Goal: Task Accomplishment & Management: Use online tool/utility

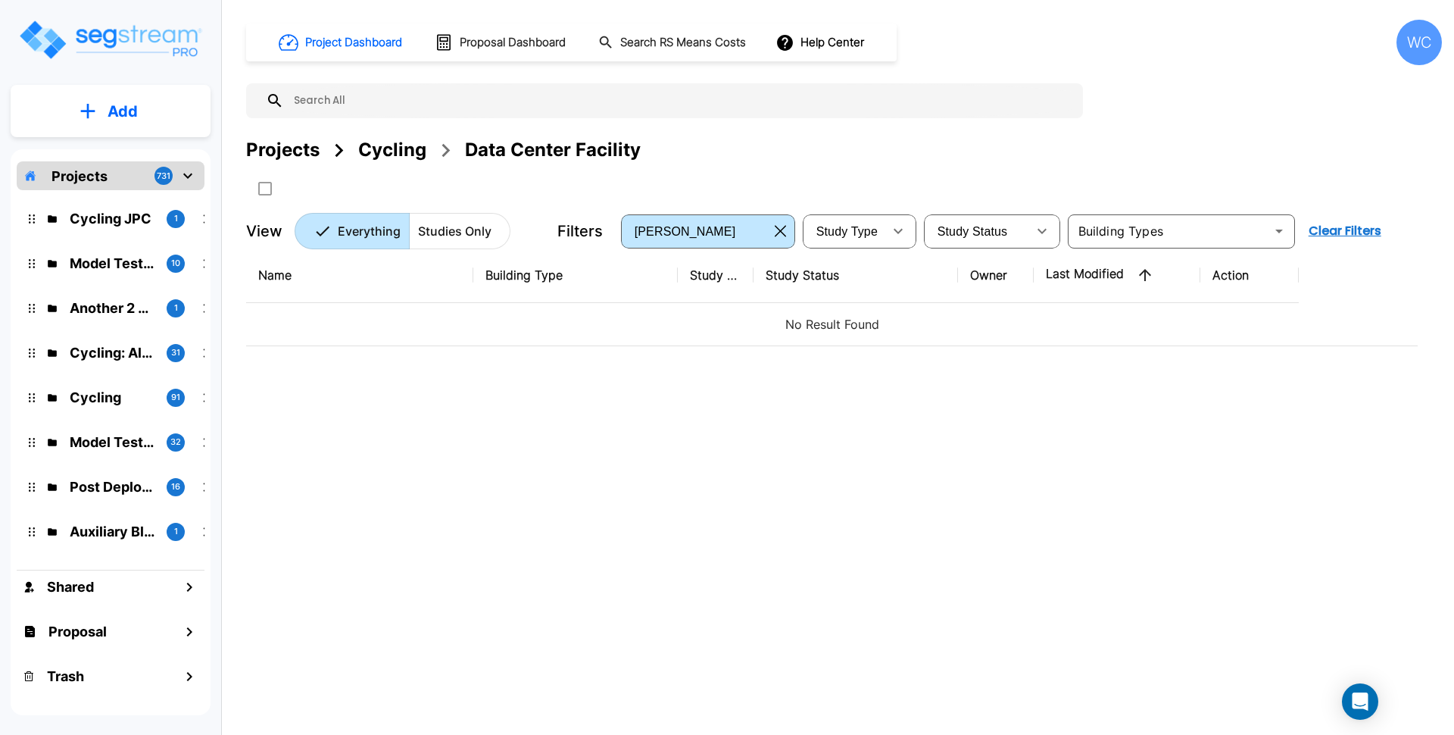
click at [283, 146] on div "Projects" at bounding box center [282, 149] width 73 height 27
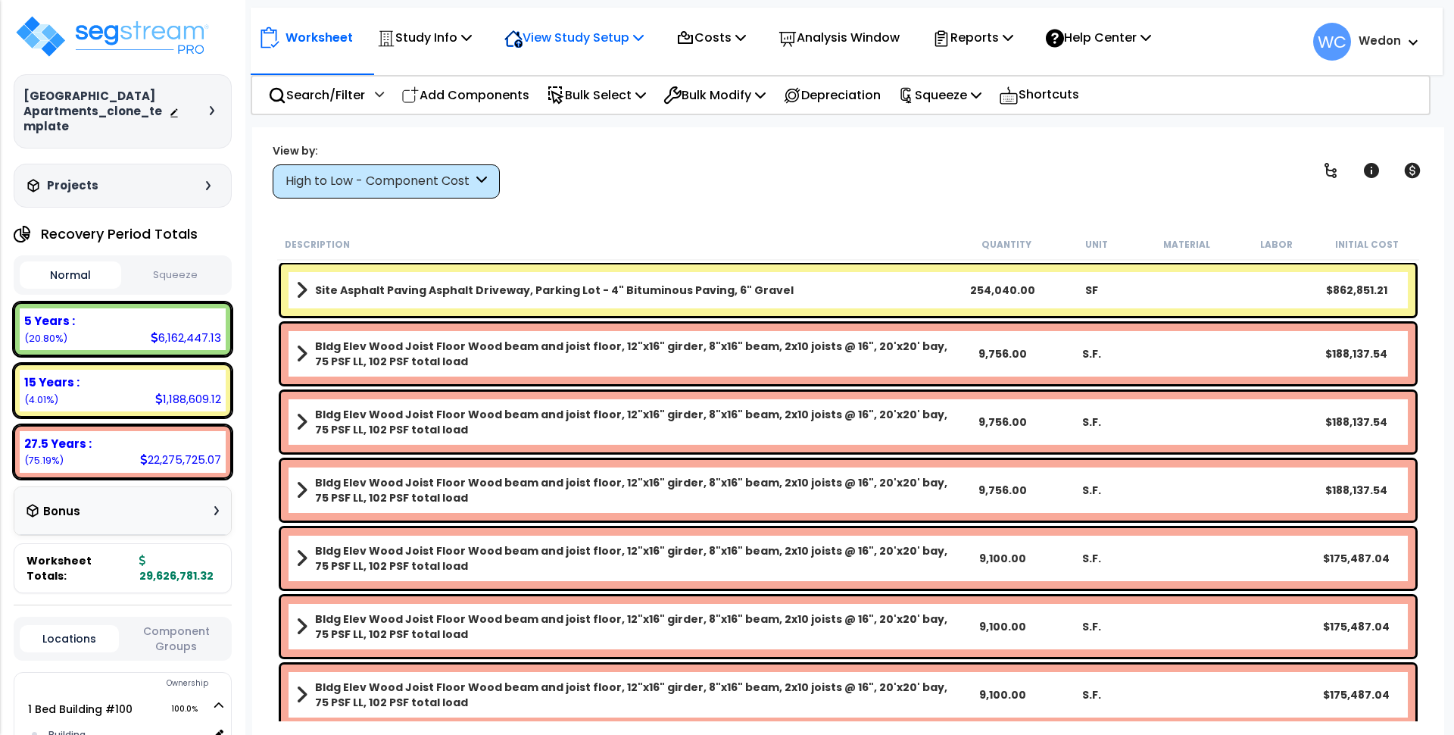
click at [604, 41] on p "View Study Setup" at bounding box center [573, 37] width 139 height 20
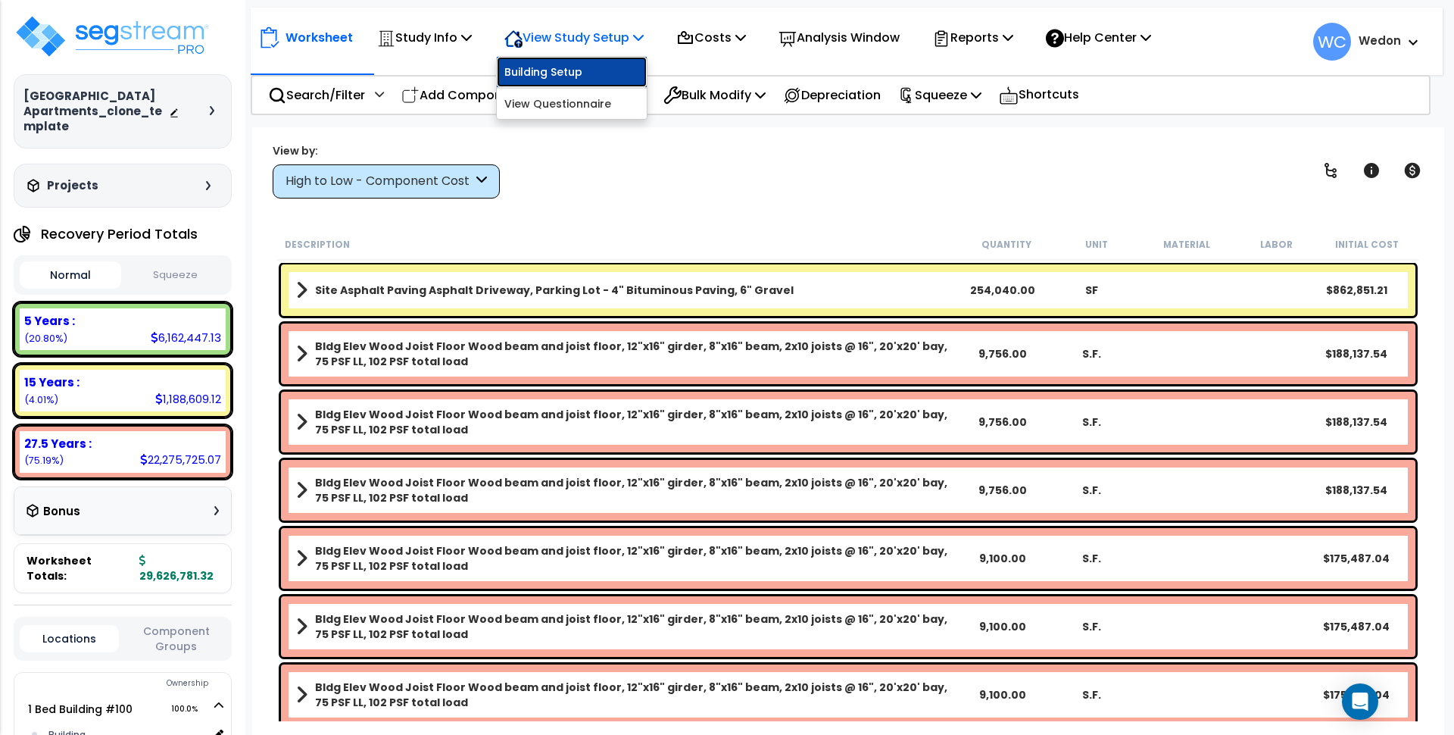
click at [576, 80] on link "Building Setup" at bounding box center [572, 72] width 150 height 30
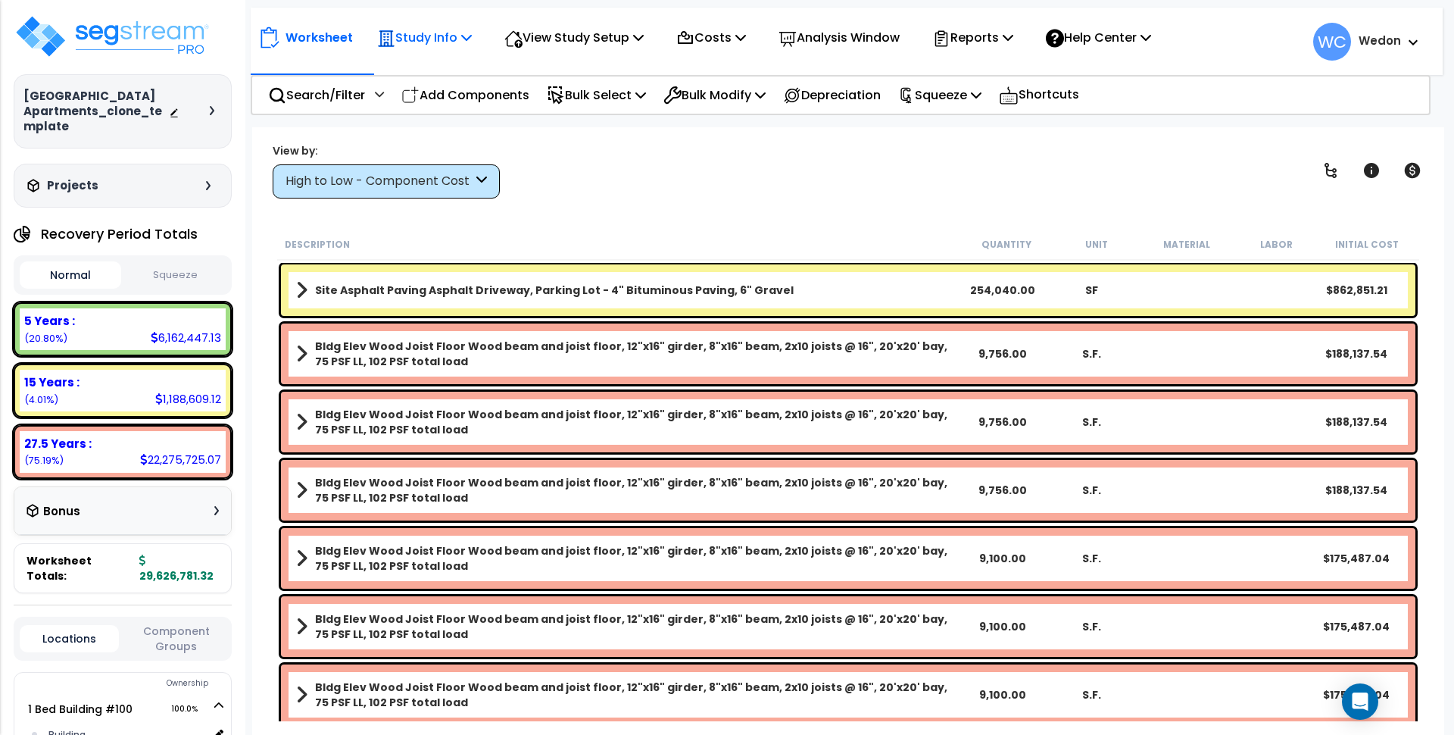
click at [454, 38] on p "Study Info" at bounding box center [424, 37] width 95 height 20
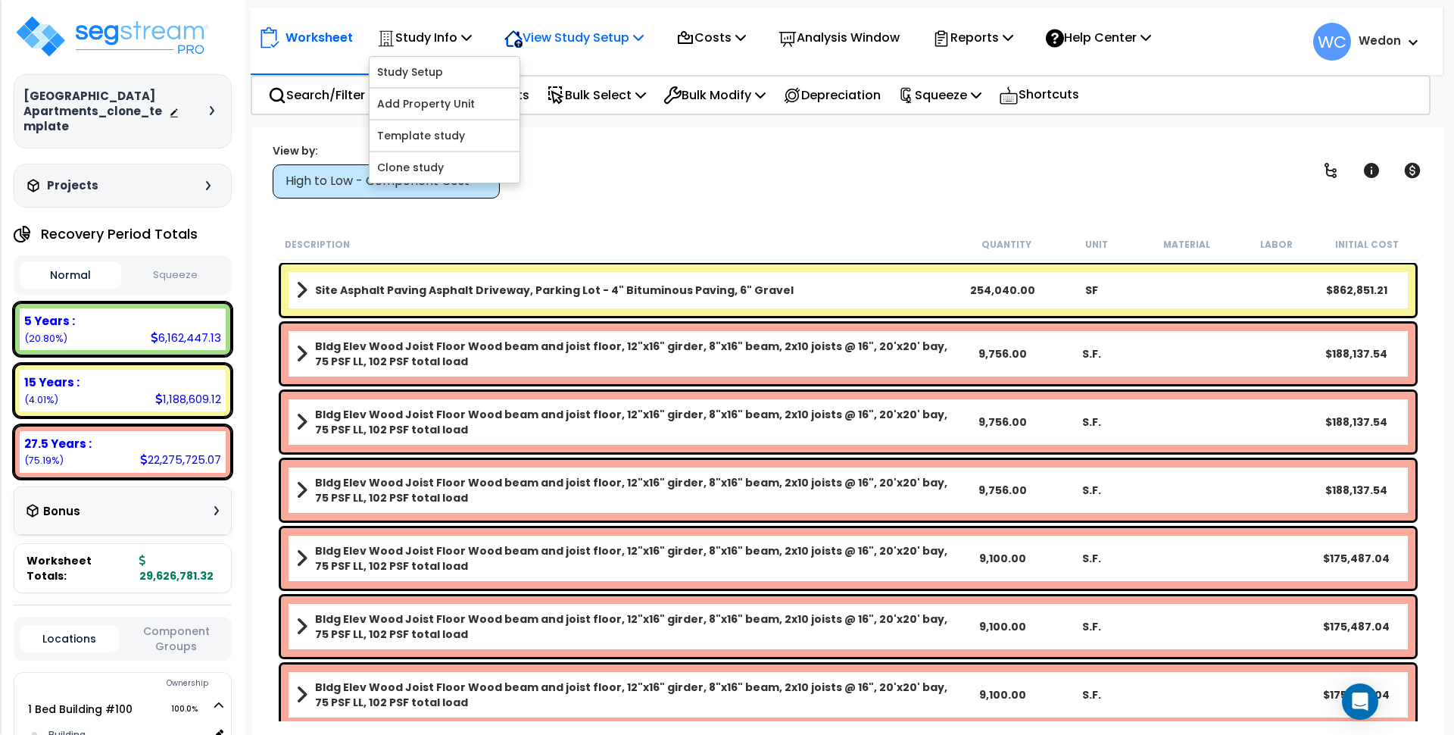
click at [576, 51] on div "View Study Setup" at bounding box center [573, 38] width 139 height 36
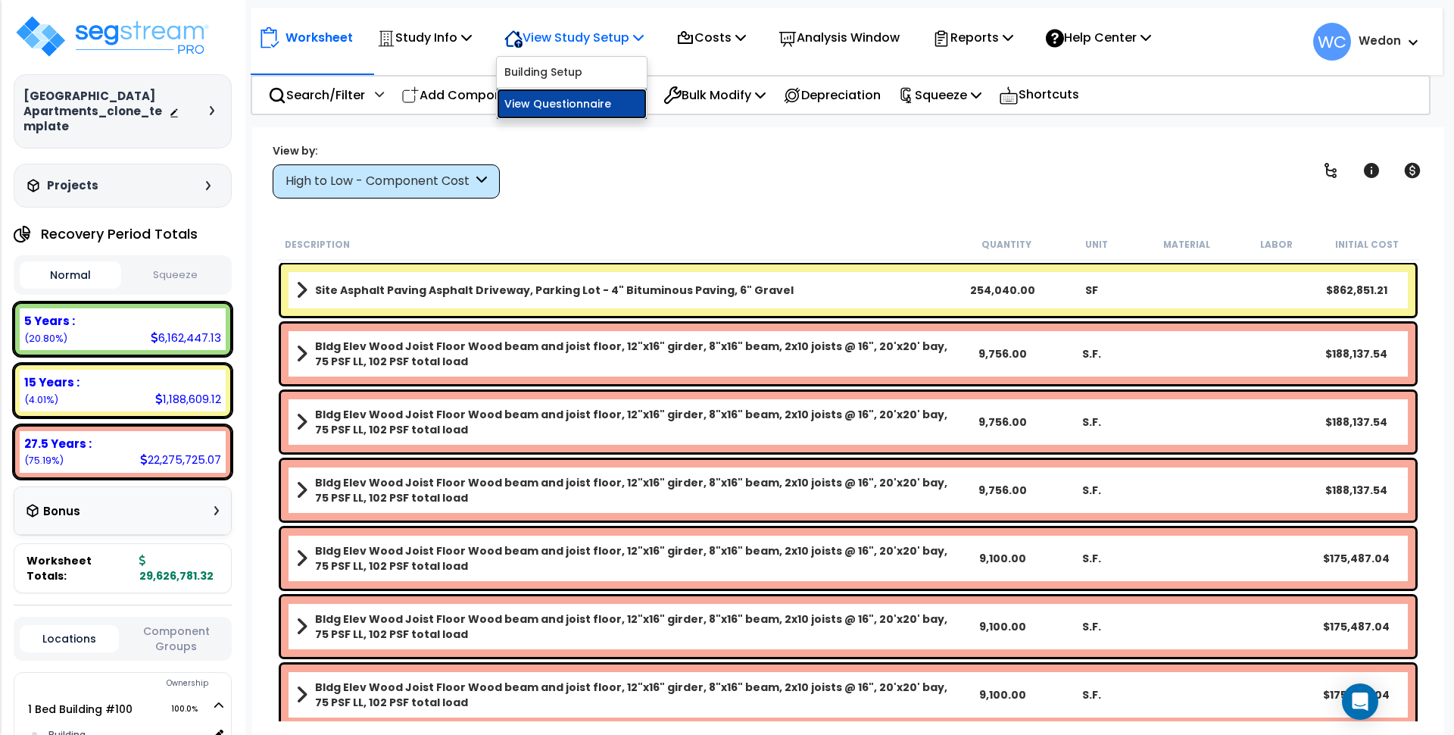
click at [572, 107] on link "View Questionnaire" at bounding box center [572, 104] width 150 height 30
click at [998, 38] on p "Reports" at bounding box center [972, 37] width 81 height 20
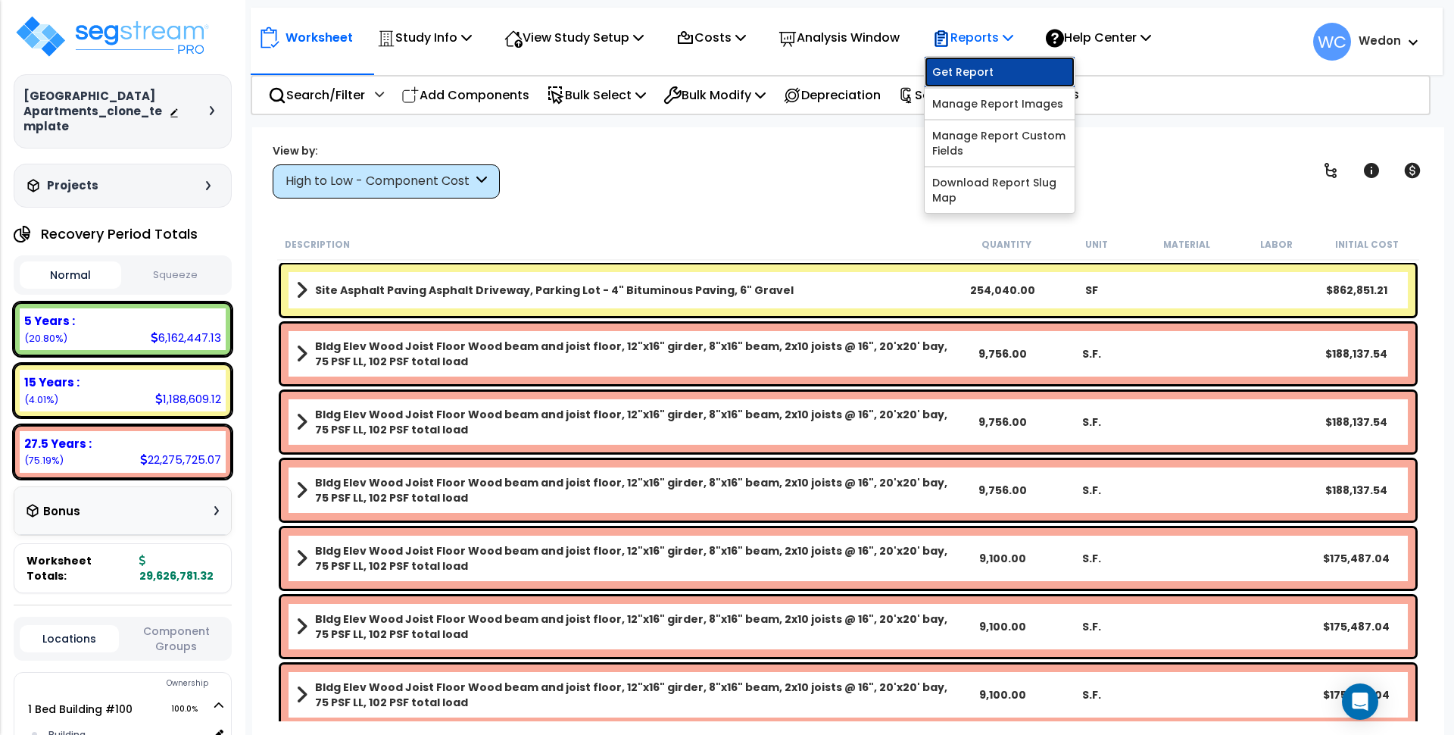
click at [1014, 66] on link "Get Report" at bounding box center [1000, 72] width 150 height 30
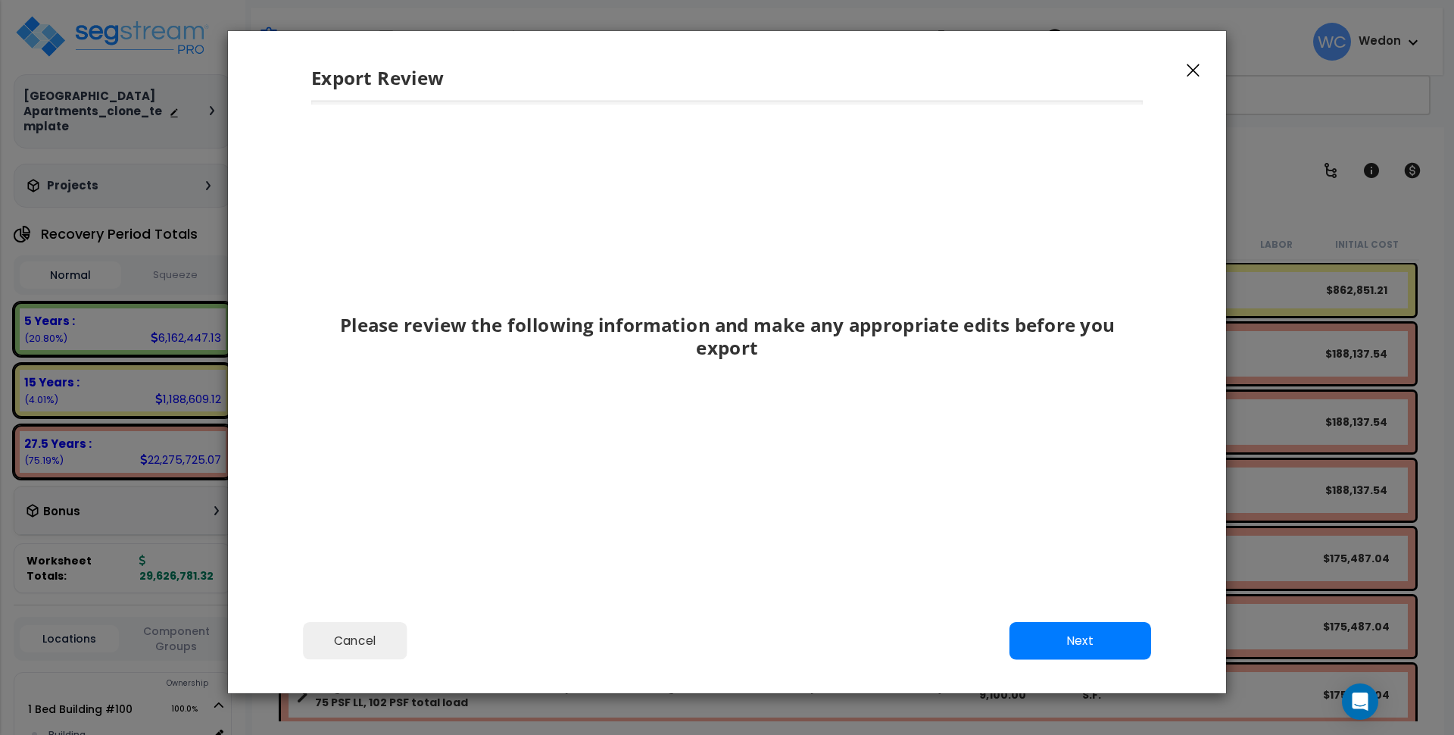
click at [532, 235] on div "Please review the following information and make any appropriate edits before y…" at bounding box center [727, 332] width 832 height 404
click at [1119, 636] on button "Next" at bounding box center [1081, 640] width 142 height 38
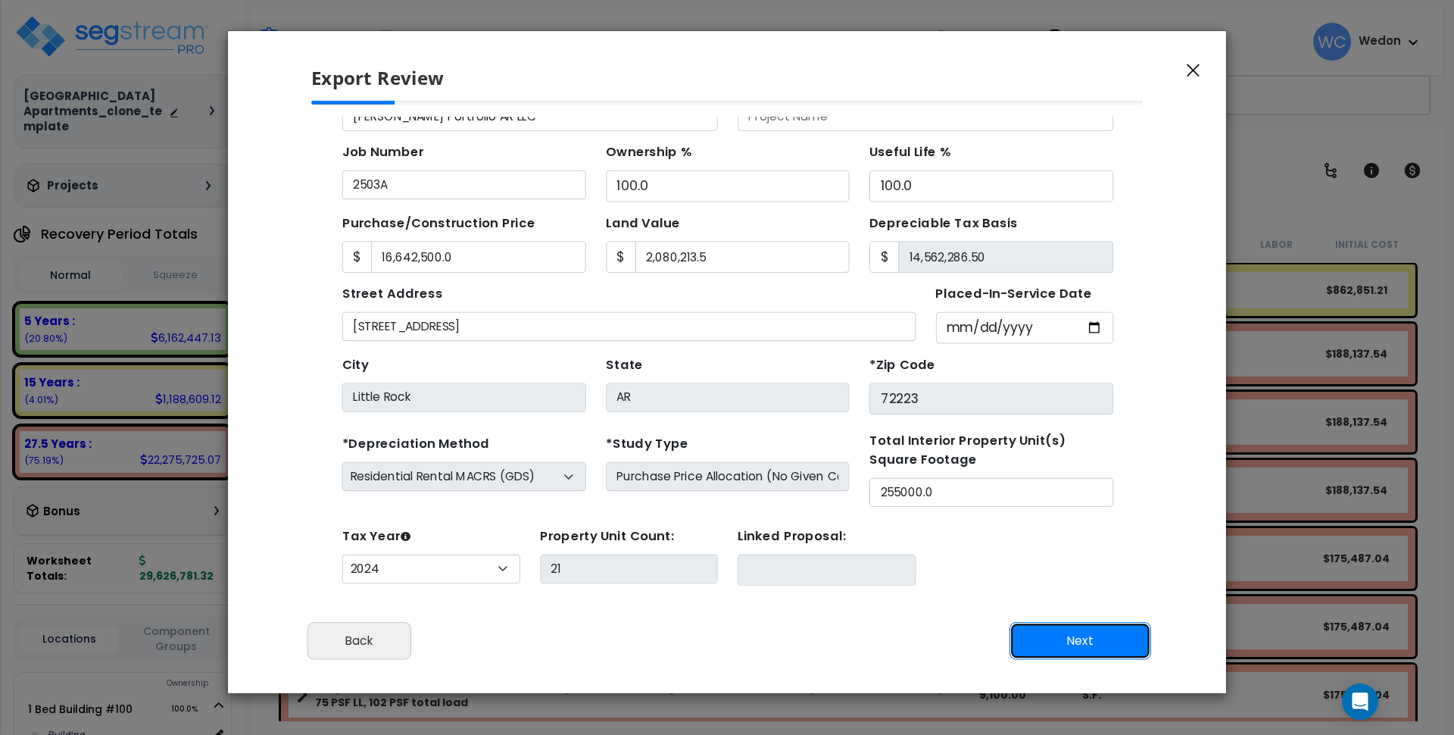
scroll to position [134, 0]
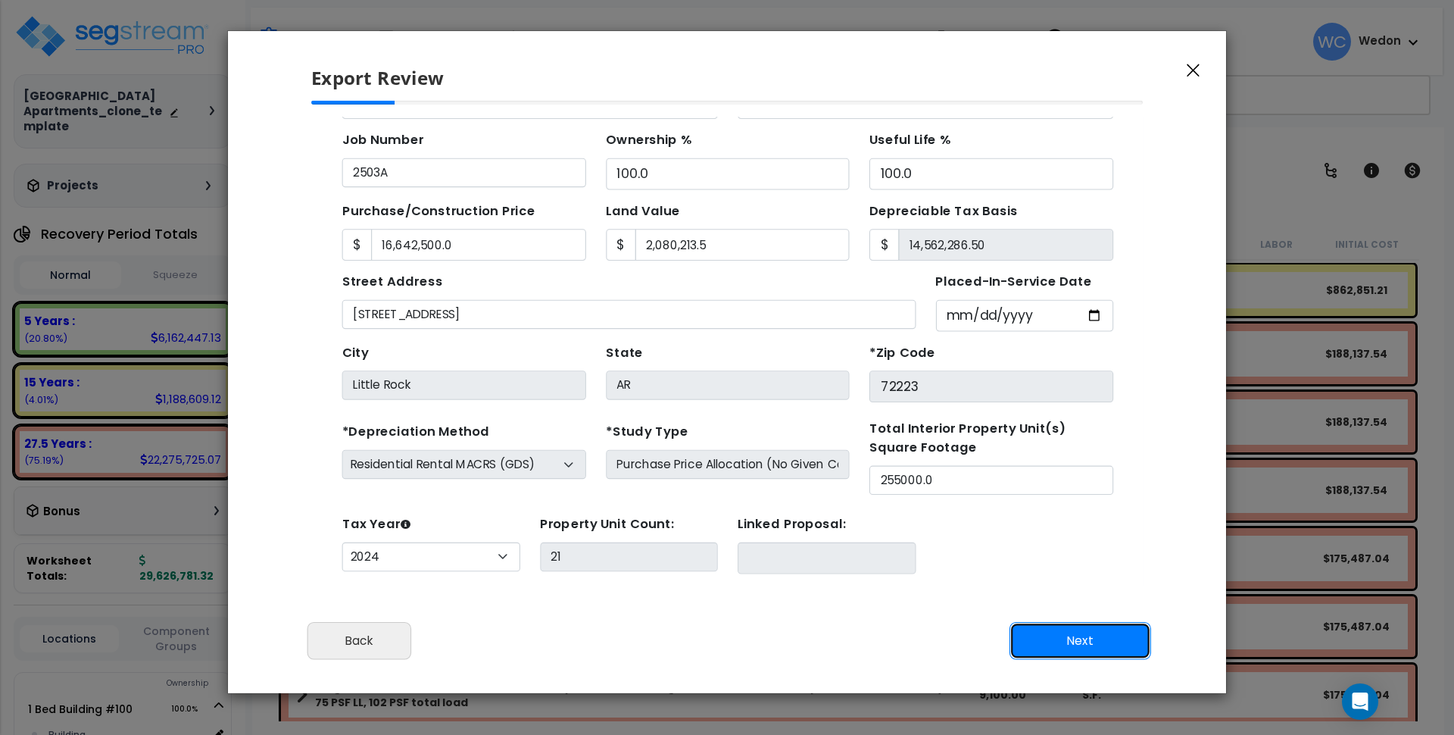
click at [1066, 645] on button "Next" at bounding box center [1081, 640] width 142 height 38
type input "16642500"
type input "2080213.5"
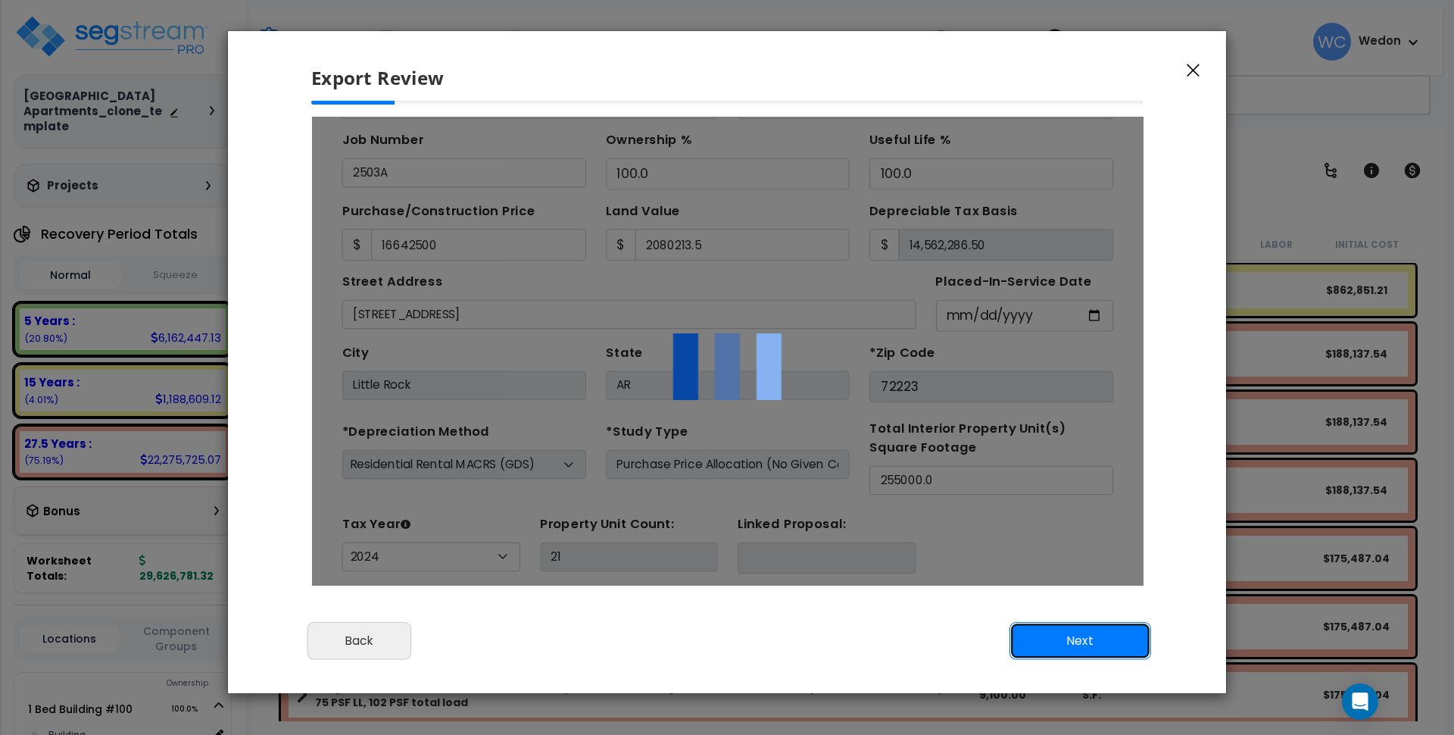
scroll to position [0, 0]
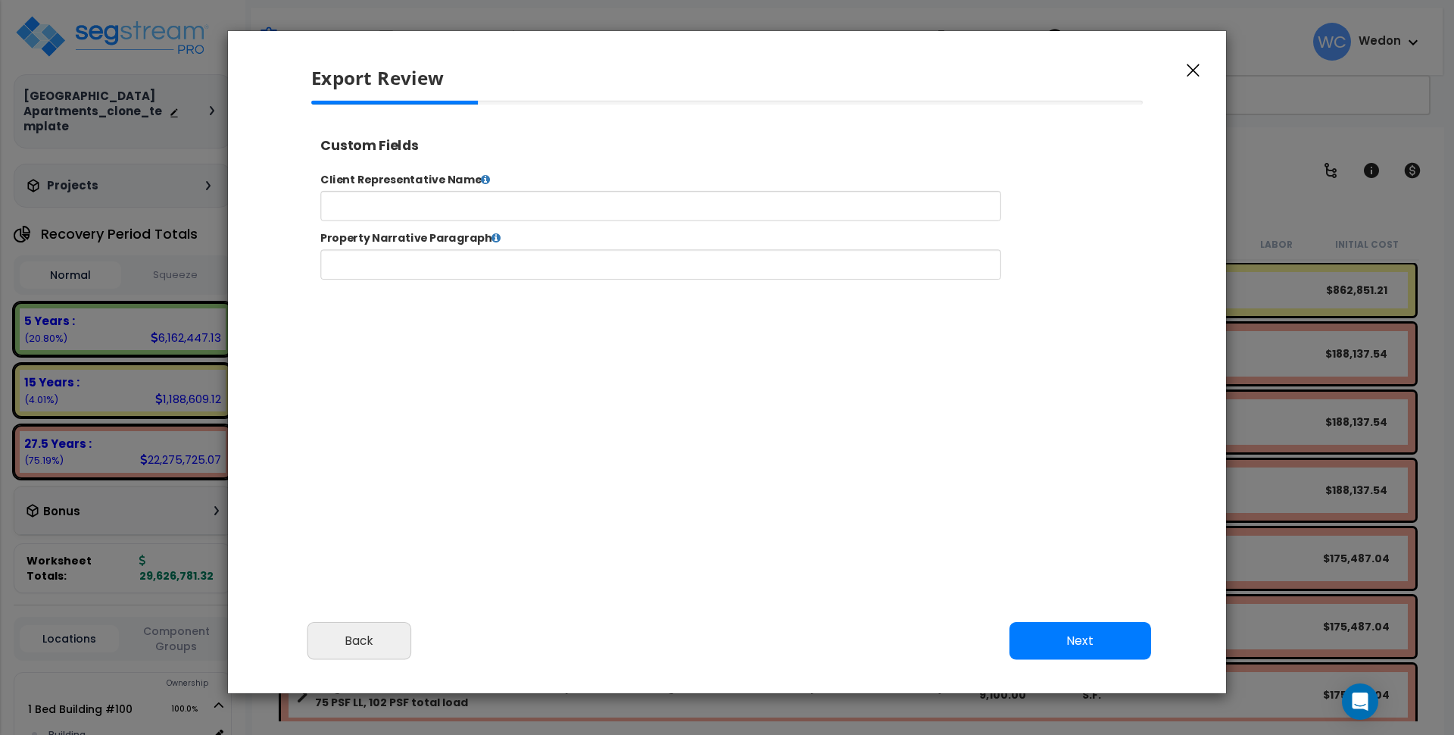
click at [1089, 651] on button "Next" at bounding box center [1081, 640] width 142 height 38
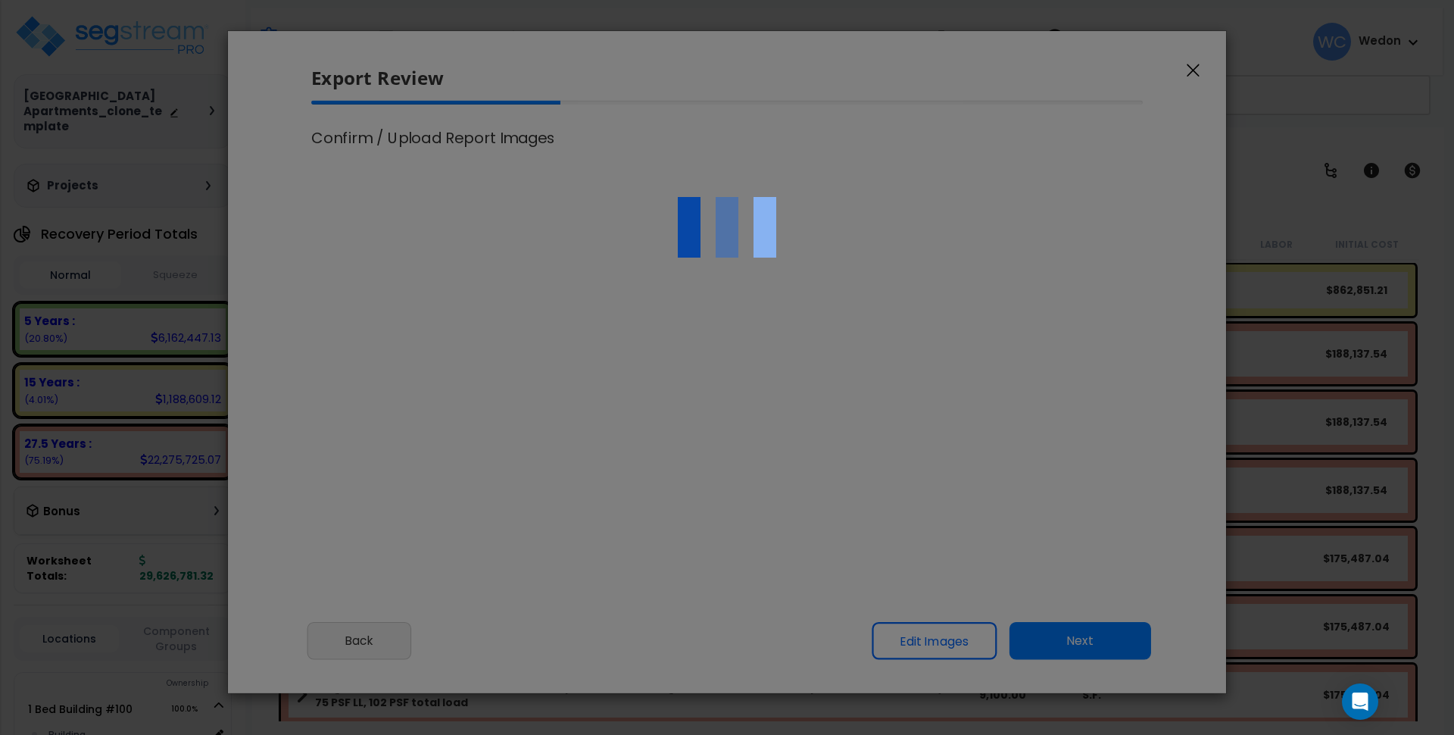
type input "16,642,500.0"
type input "2,080,213.5"
select select "2024"
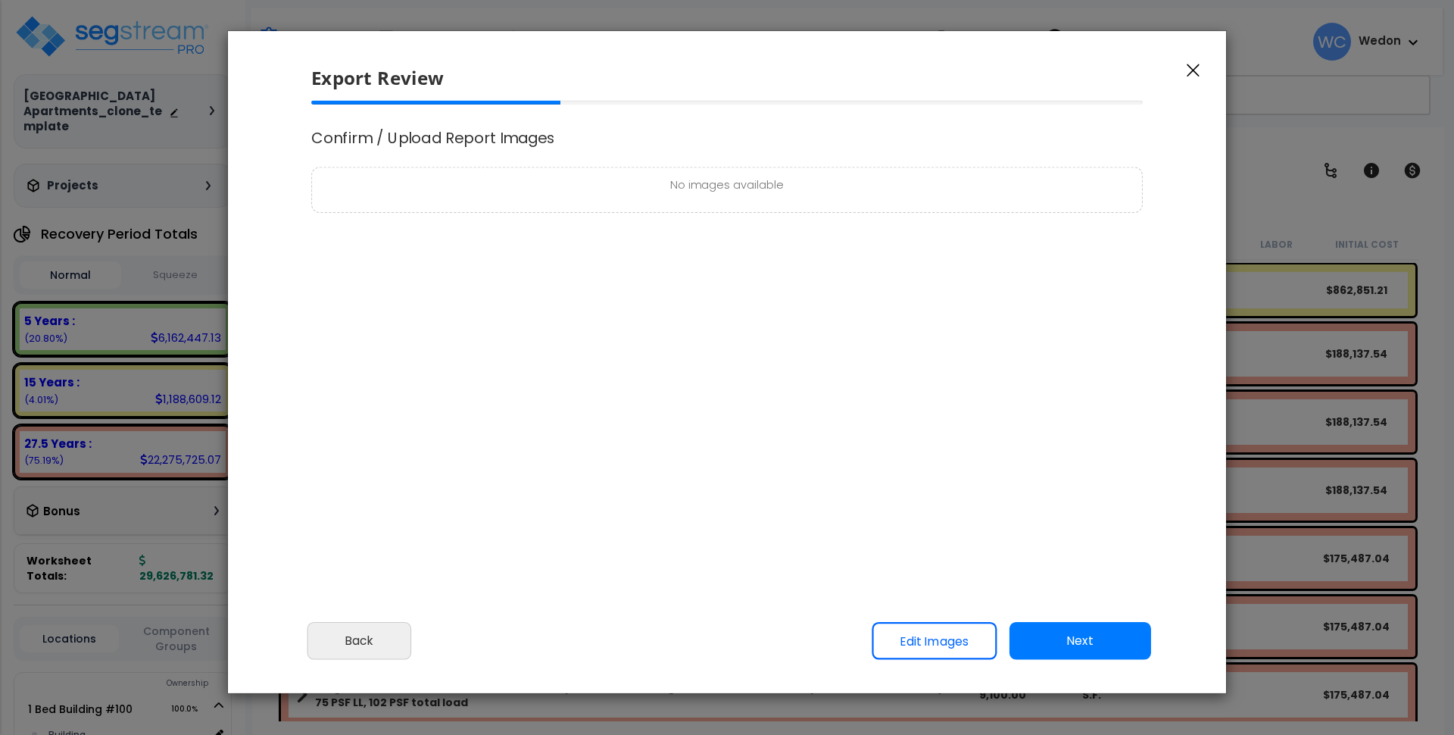
click at [1098, 651] on button "Next" at bounding box center [1081, 640] width 142 height 38
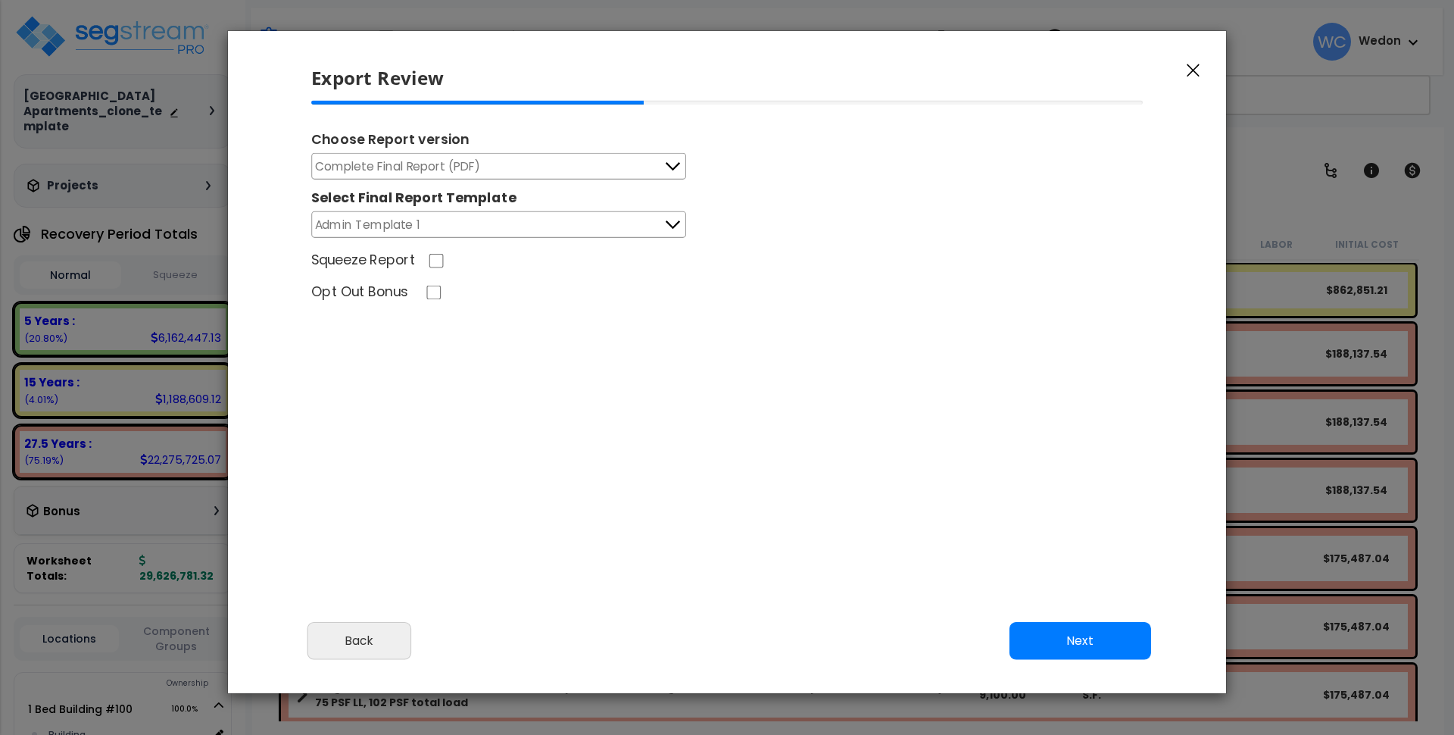
click at [657, 503] on div "Choose Report version Complete Final Report (PDF) Engineering Reports Only (MS …" at bounding box center [727, 309] width 857 height 417
click at [589, 236] on button "Admin Template 1" at bounding box center [498, 224] width 375 height 27
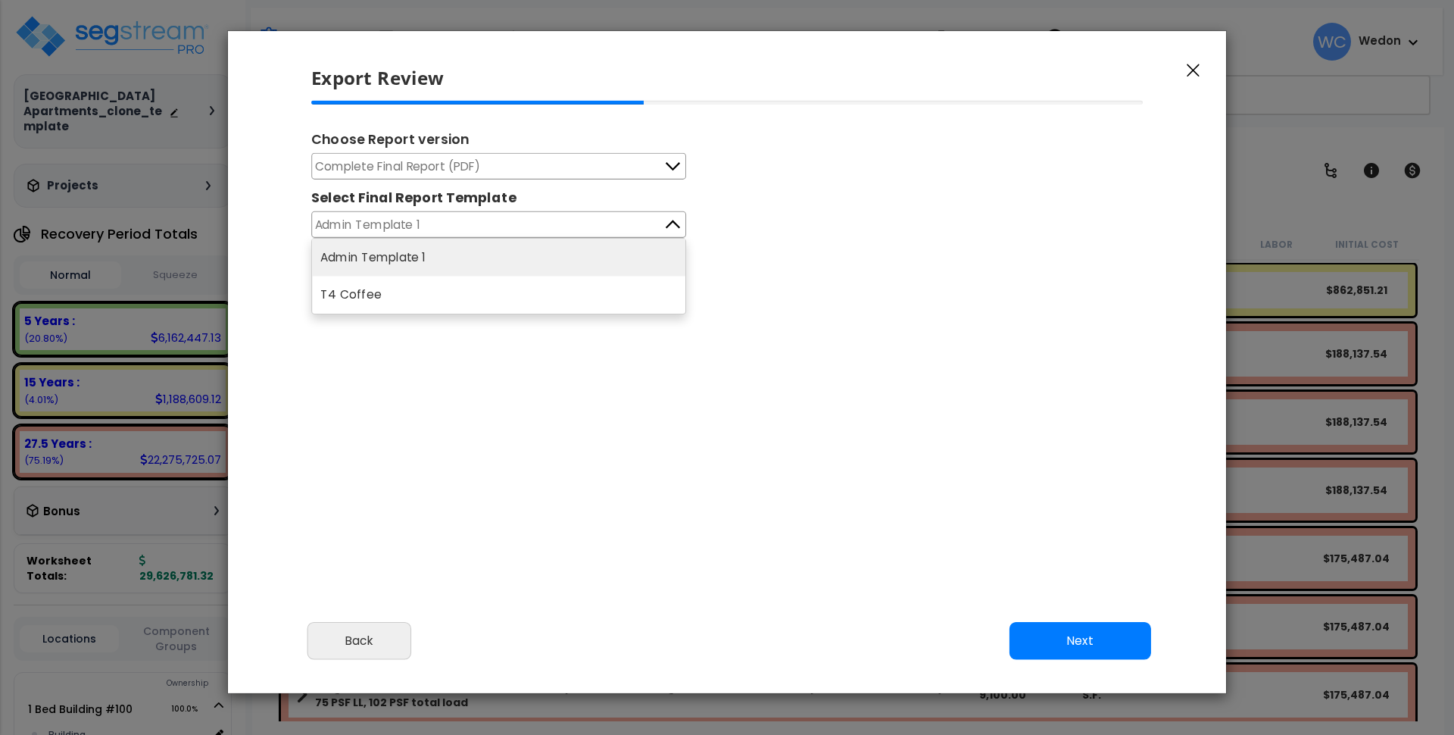
click at [612, 226] on button "Admin Template 1" at bounding box center [498, 224] width 375 height 27
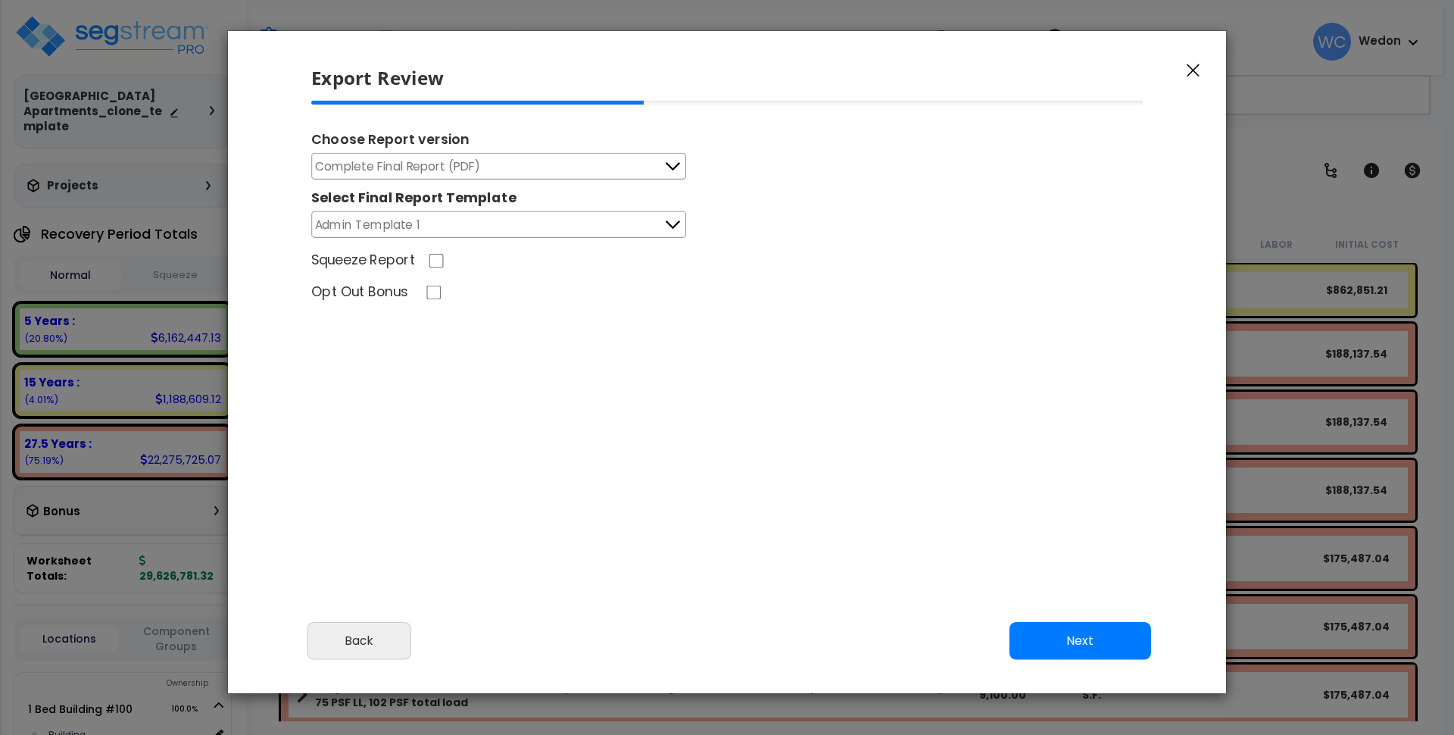
click at [648, 223] on button "Admin Template 1" at bounding box center [498, 224] width 375 height 27
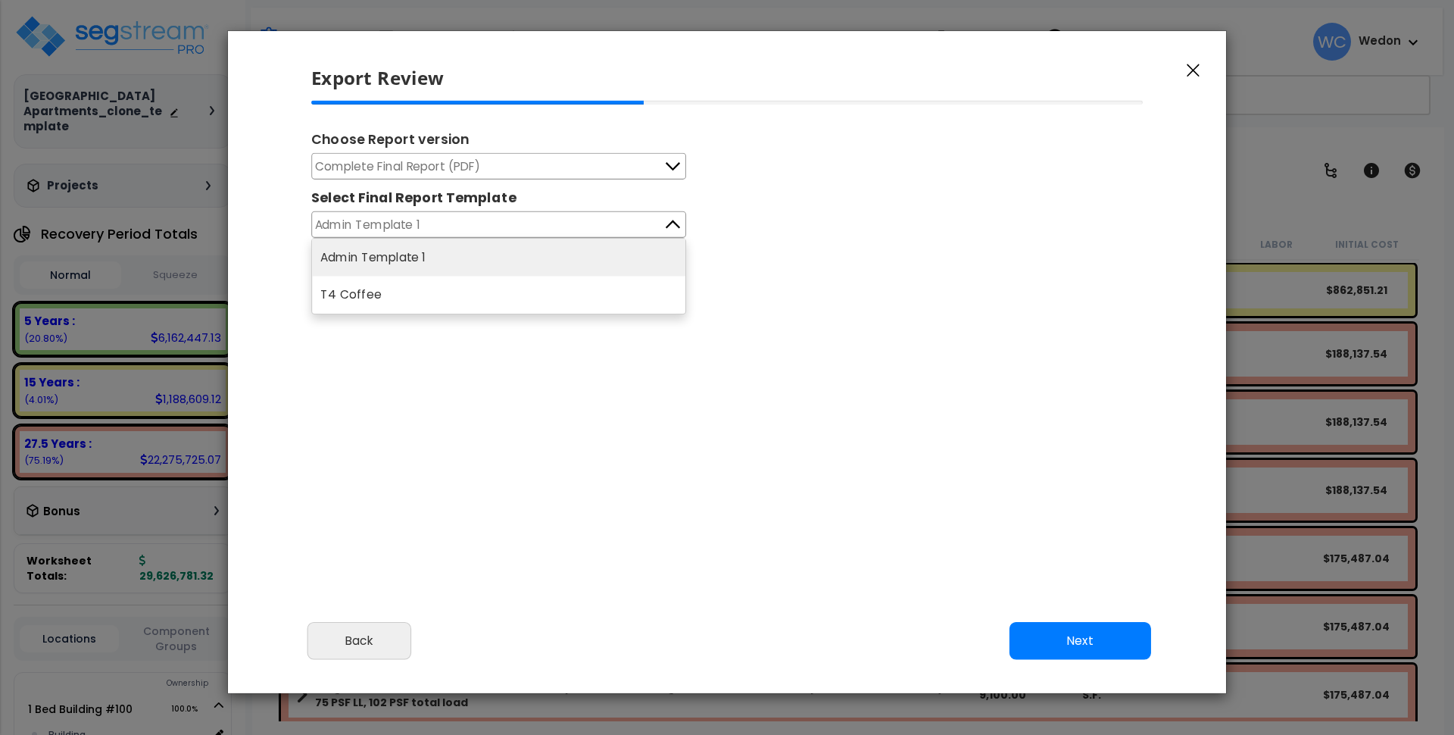
click at [648, 223] on button "Admin Template 1" at bounding box center [498, 224] width 375 height 27
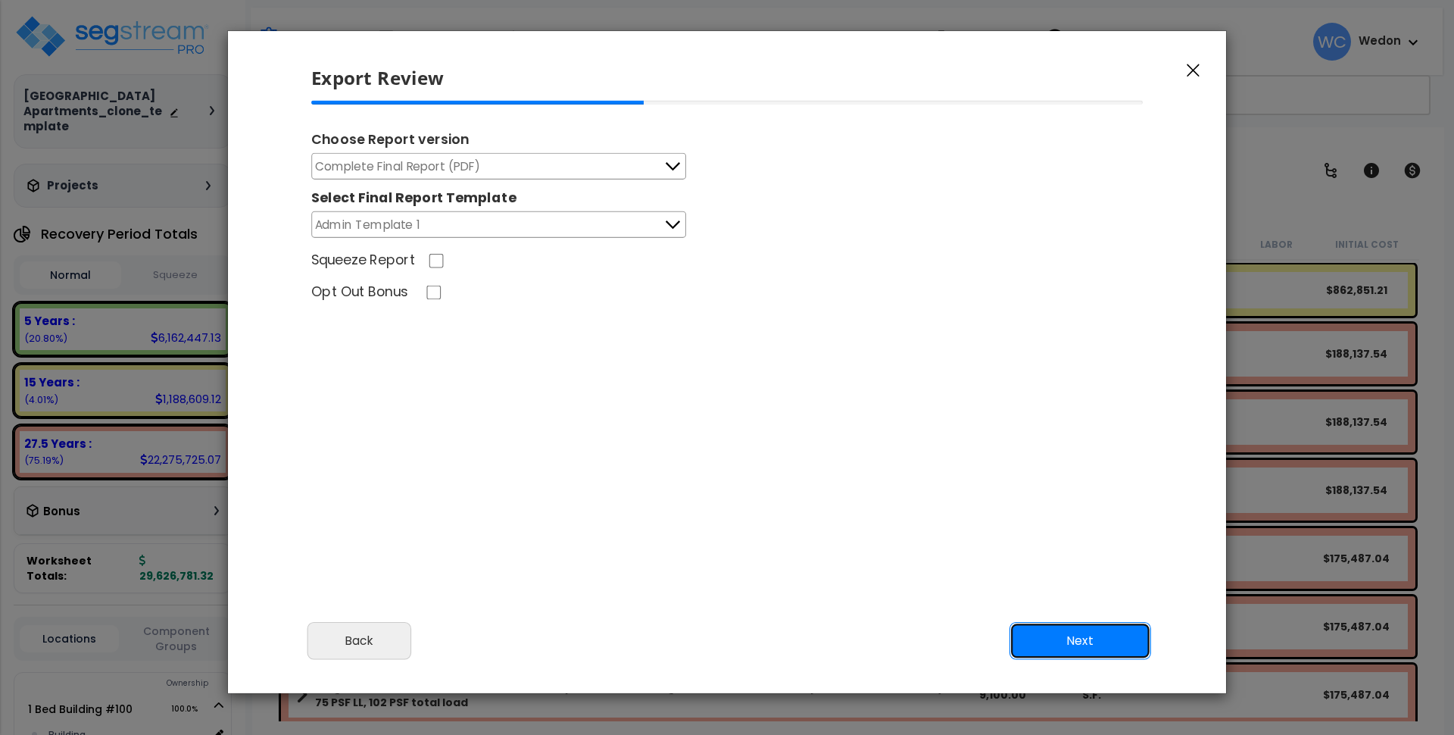
click at [1067, 651] on button "Next" at bounding box center [1081, 640] width 142 height 38
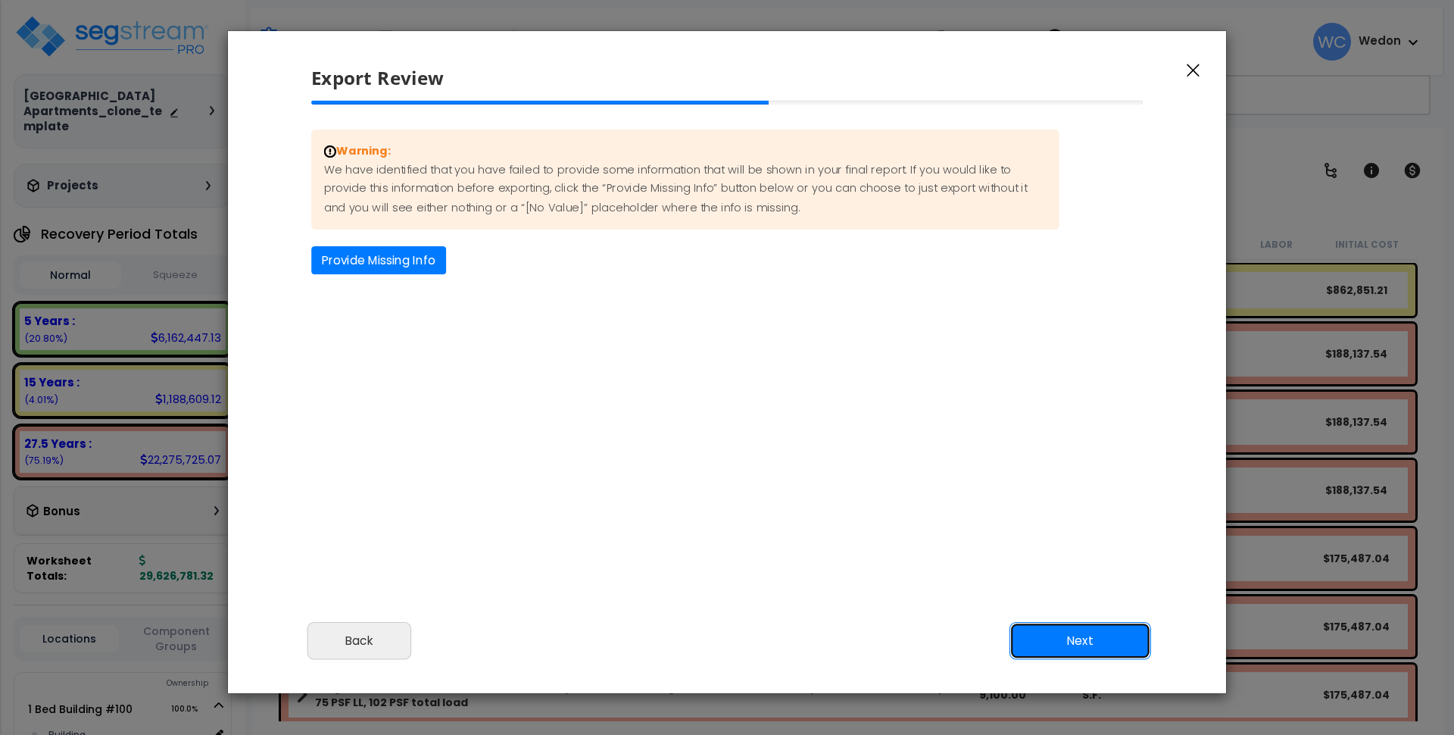
click at [1108, 633] on button "Next" at bounding box center [1081, 640] width 142 height 38
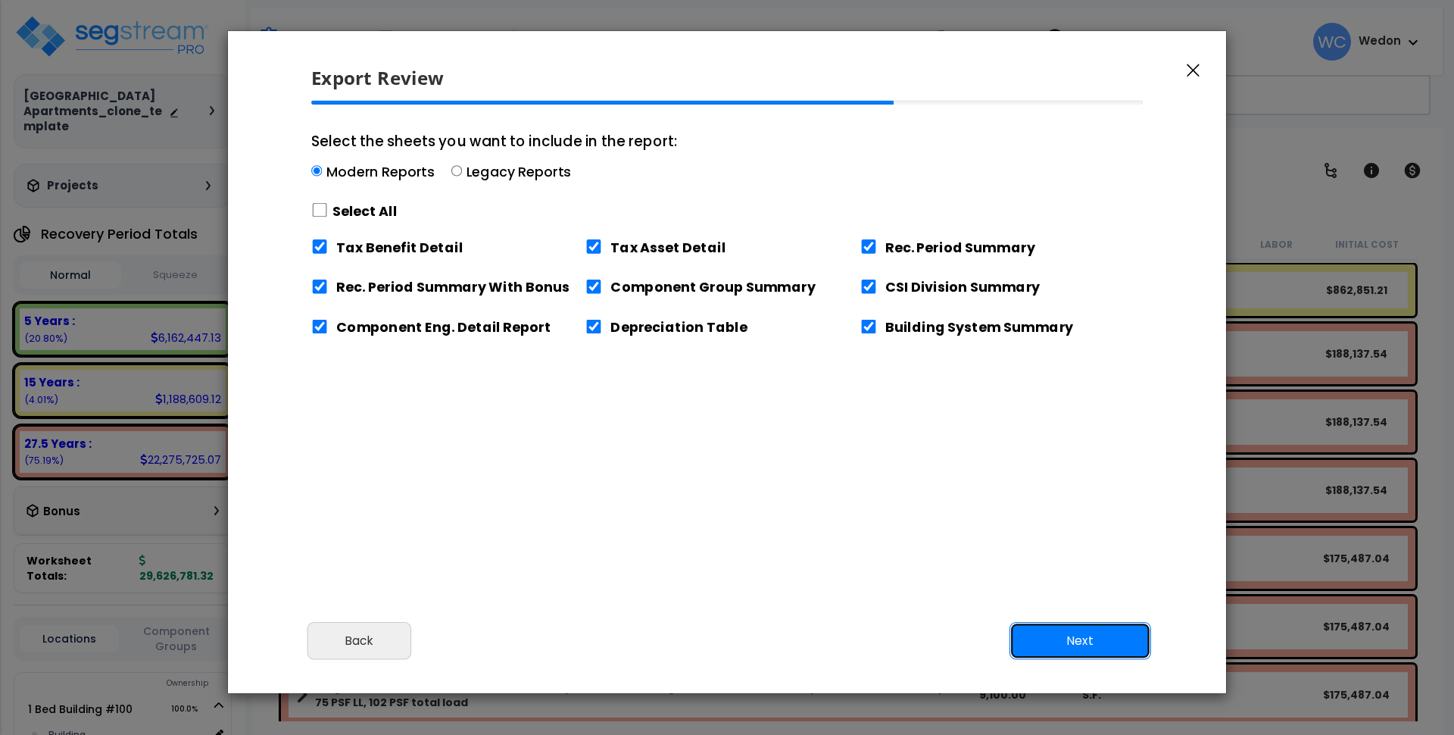
click at [1079, 638] on button "Next" at bounding box center [1081, 640] width 142 height 38
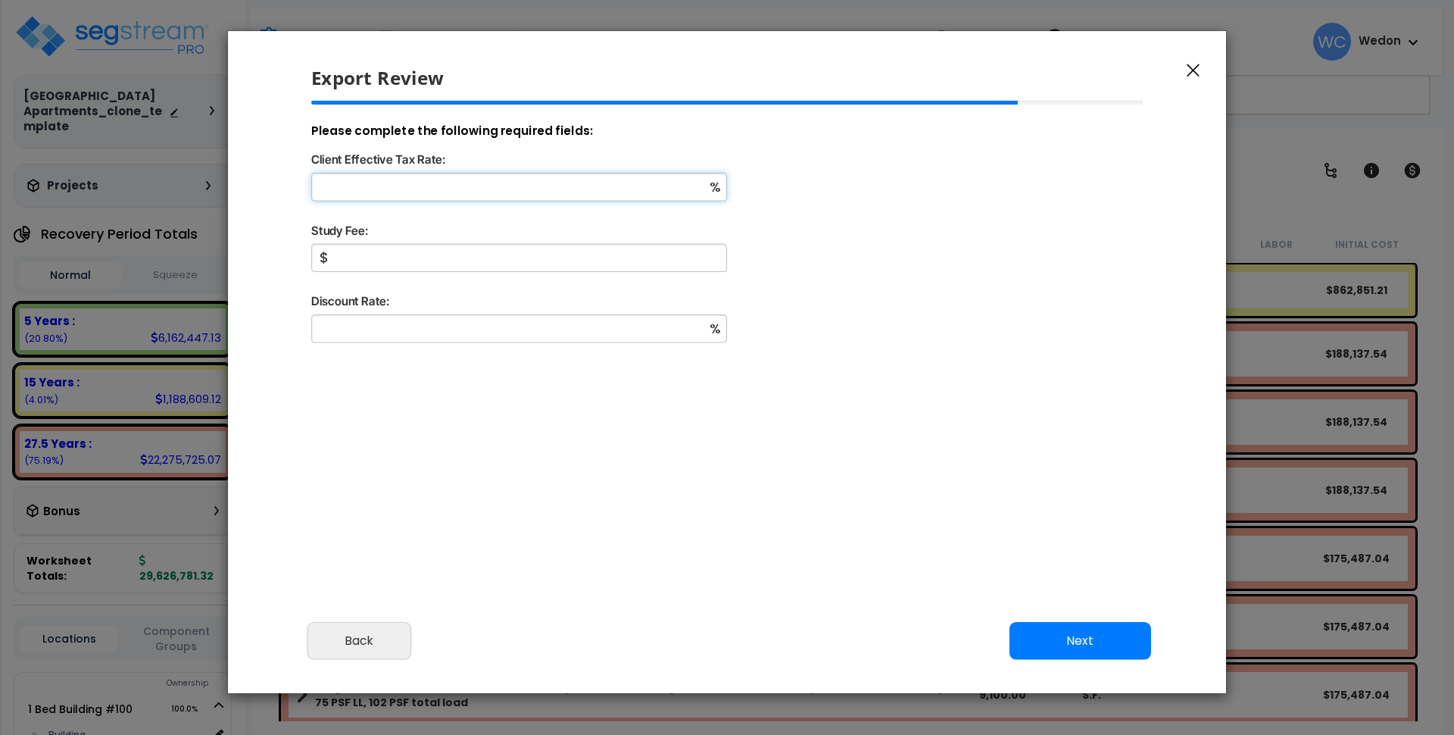
click at [448, 190] on input "Client Effective Tax Rate:" at bounding box center [519, 187] width 416 height 28
type input "35"
click at [377, 263] on input "Study Fee:" at bounding box center [519, 258] width 416 height 28
type input "1,200"
click at [434, 328] on input "Discount Rate:" at bounding box center [519, 328] width 416 height 28
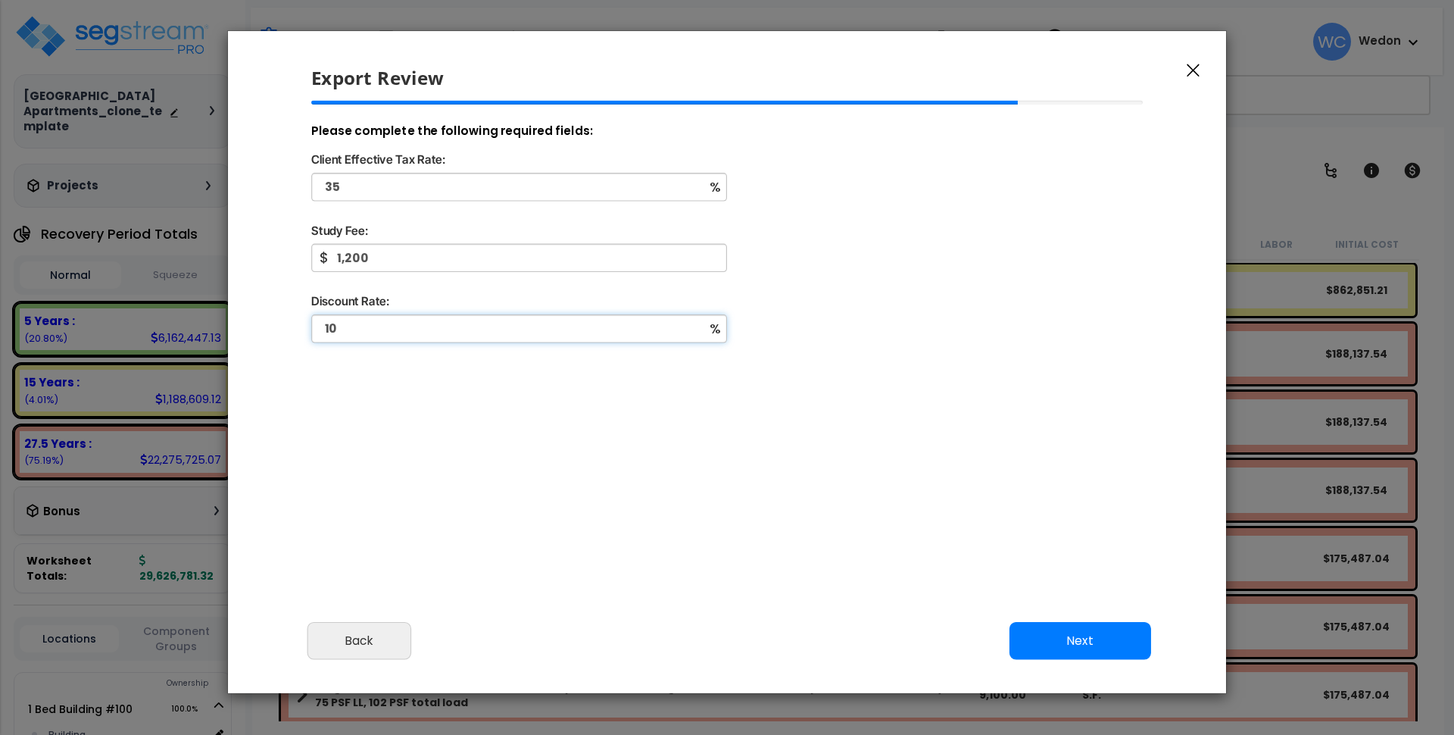
type input "10"
click at [1063, 643] on button "Next" at bounding box center [1081, 640] width 142 height 38
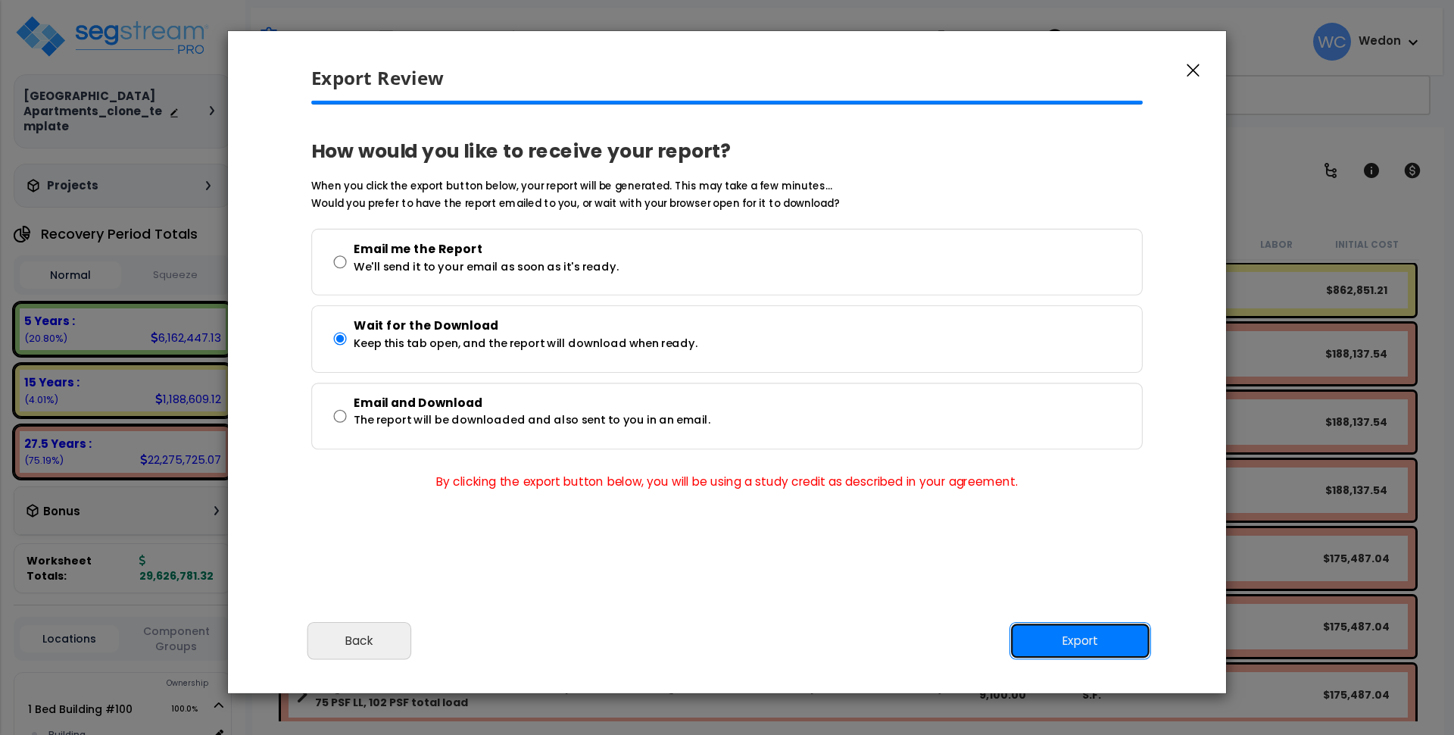
click at [1089, 631] on button "Export" at bounding box center [1081, 640] width 142 height 38
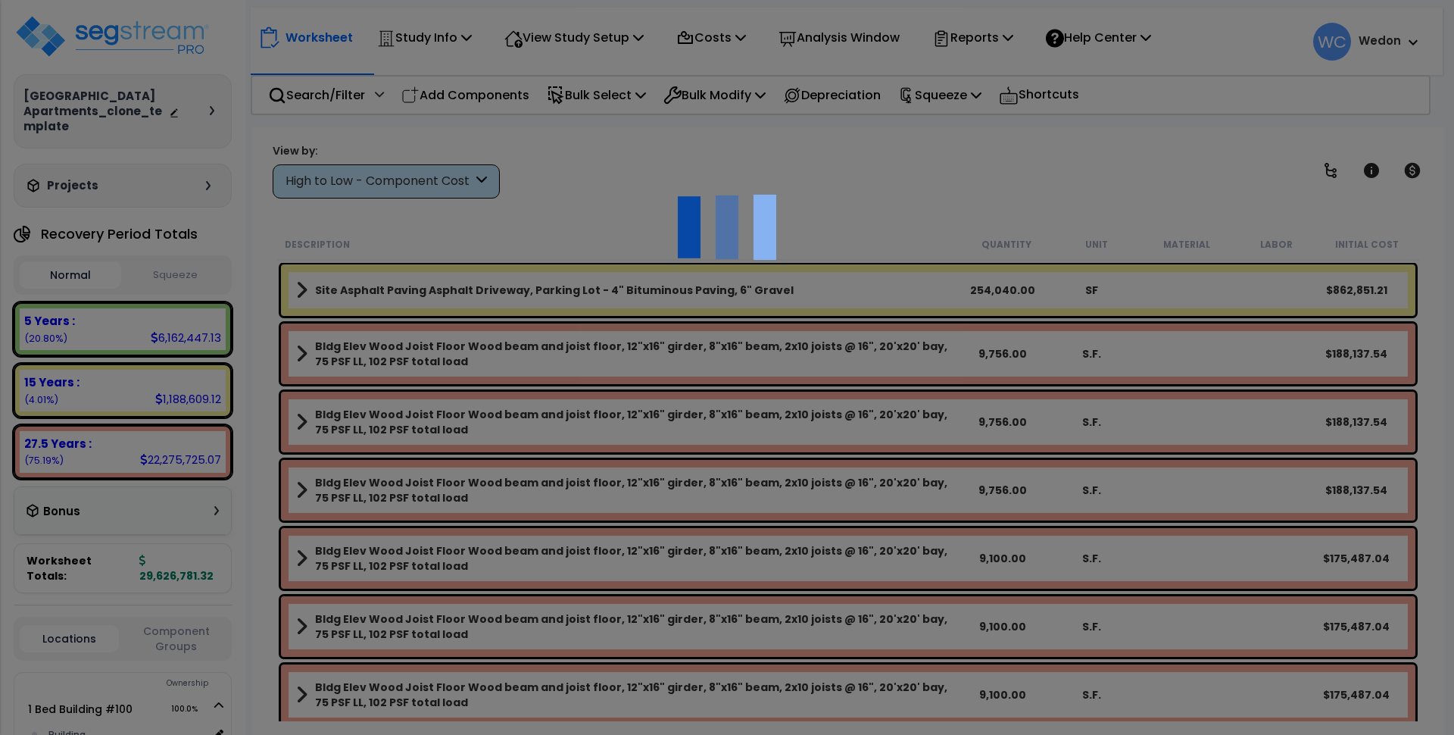
scroll to position [67, 0]
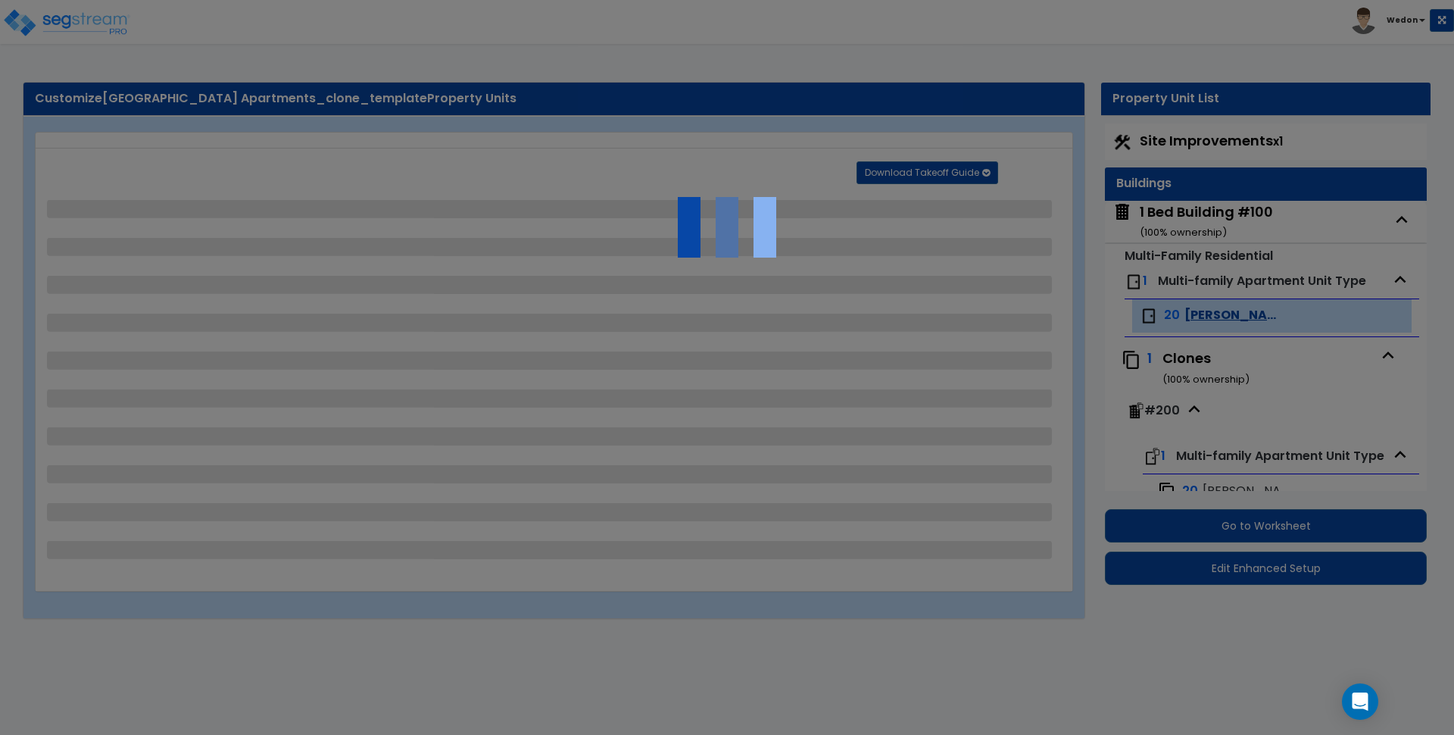
select select "1"
select select "5"
select select "2"
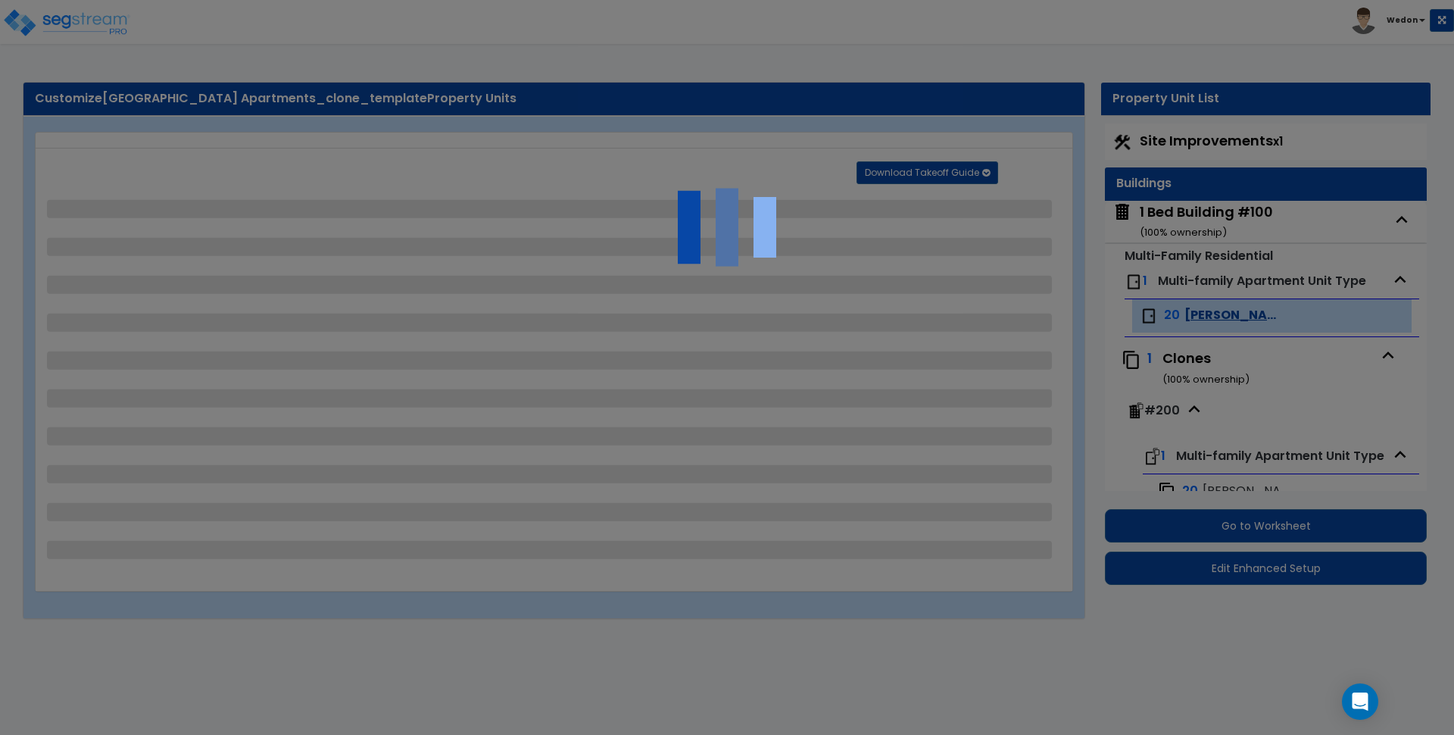
select select "2"
select select "1"
select select "2"
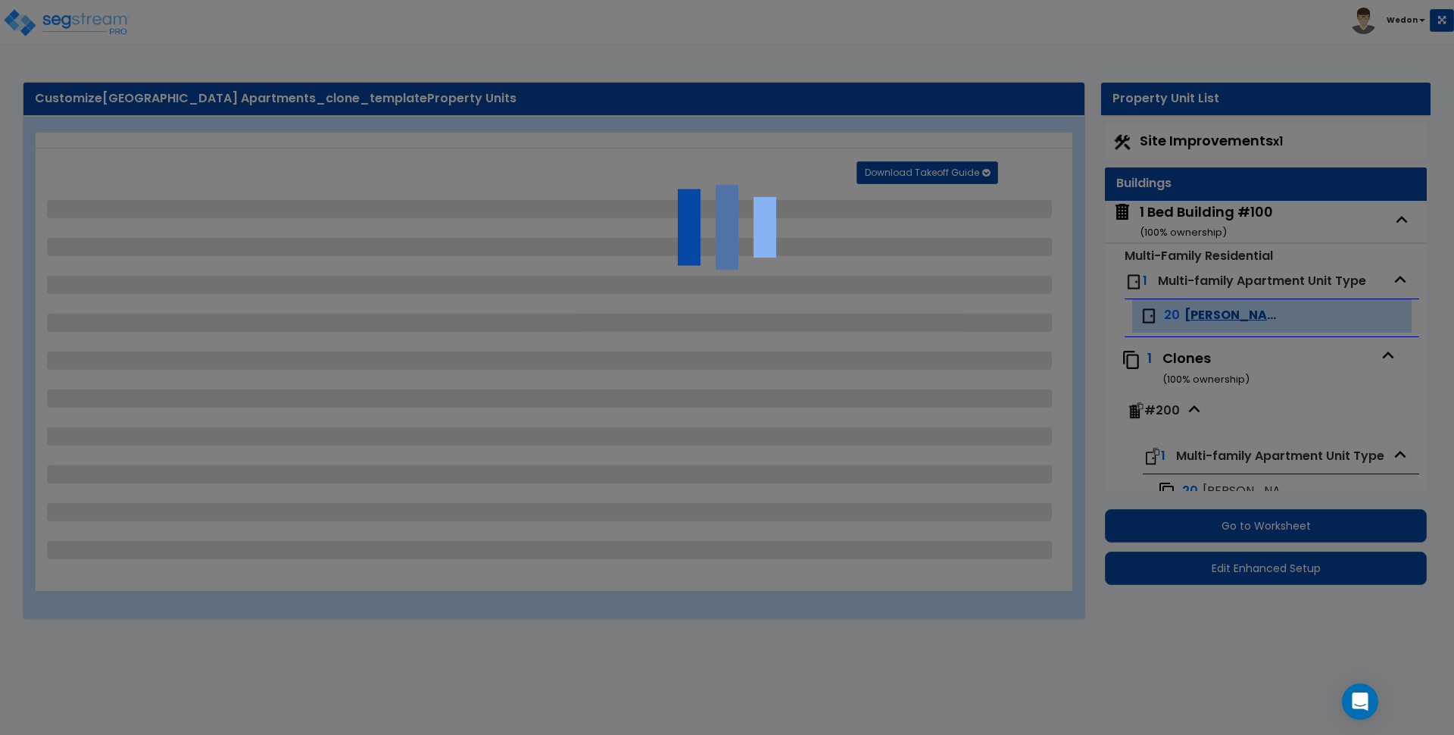
select select "1"
select select "3"
select select "2"
select select "1"
select select "2"
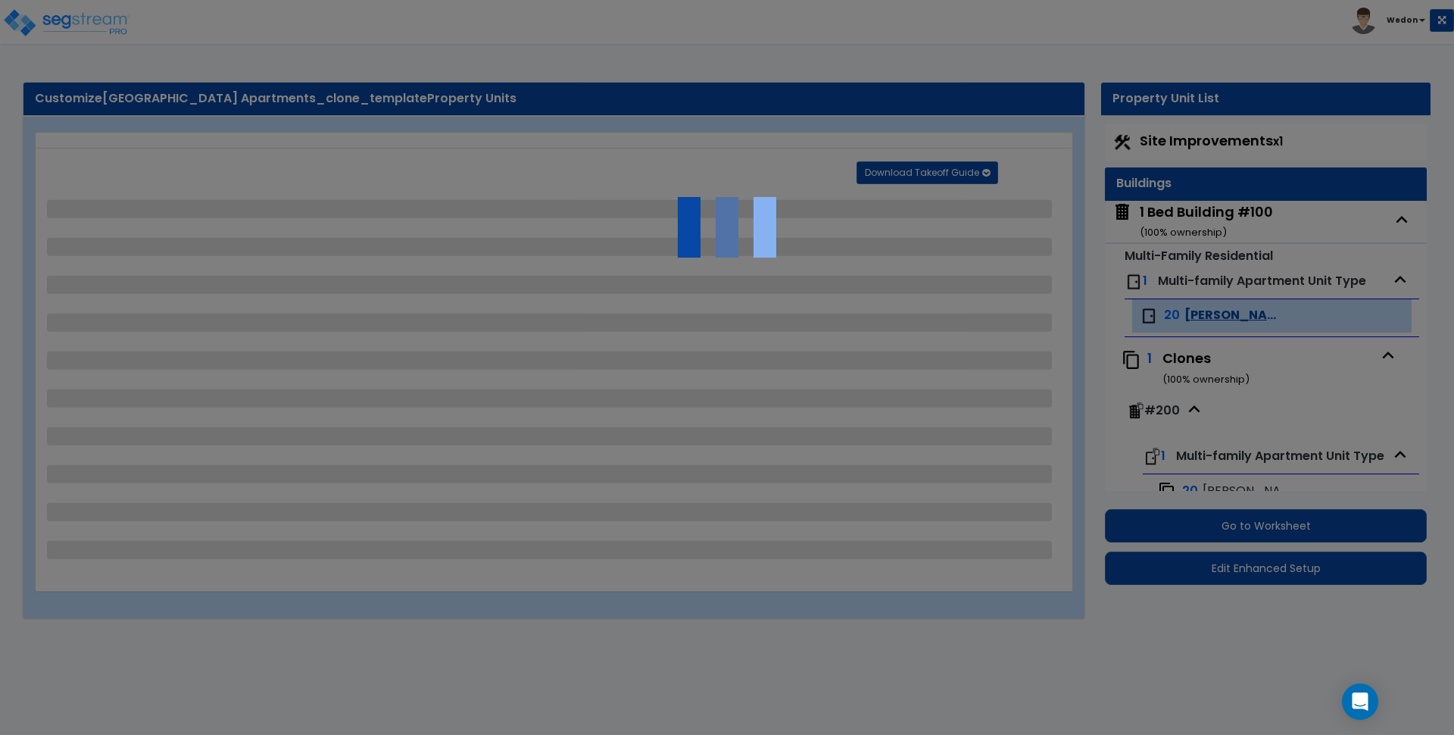
select select "1"
select select "3"
select select "2"
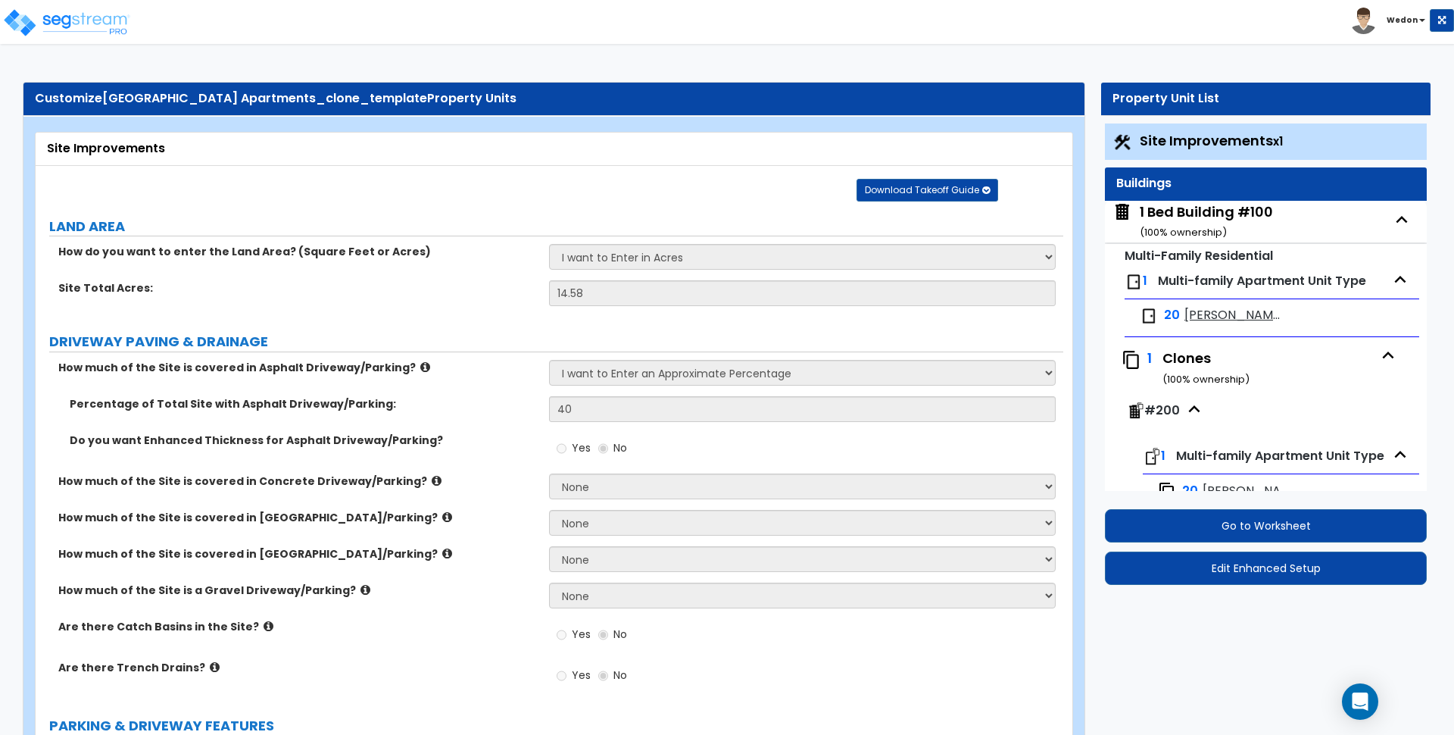
click at [1383, 355] on icon "button" at bounding box center [1388, 354] width 11 height 7
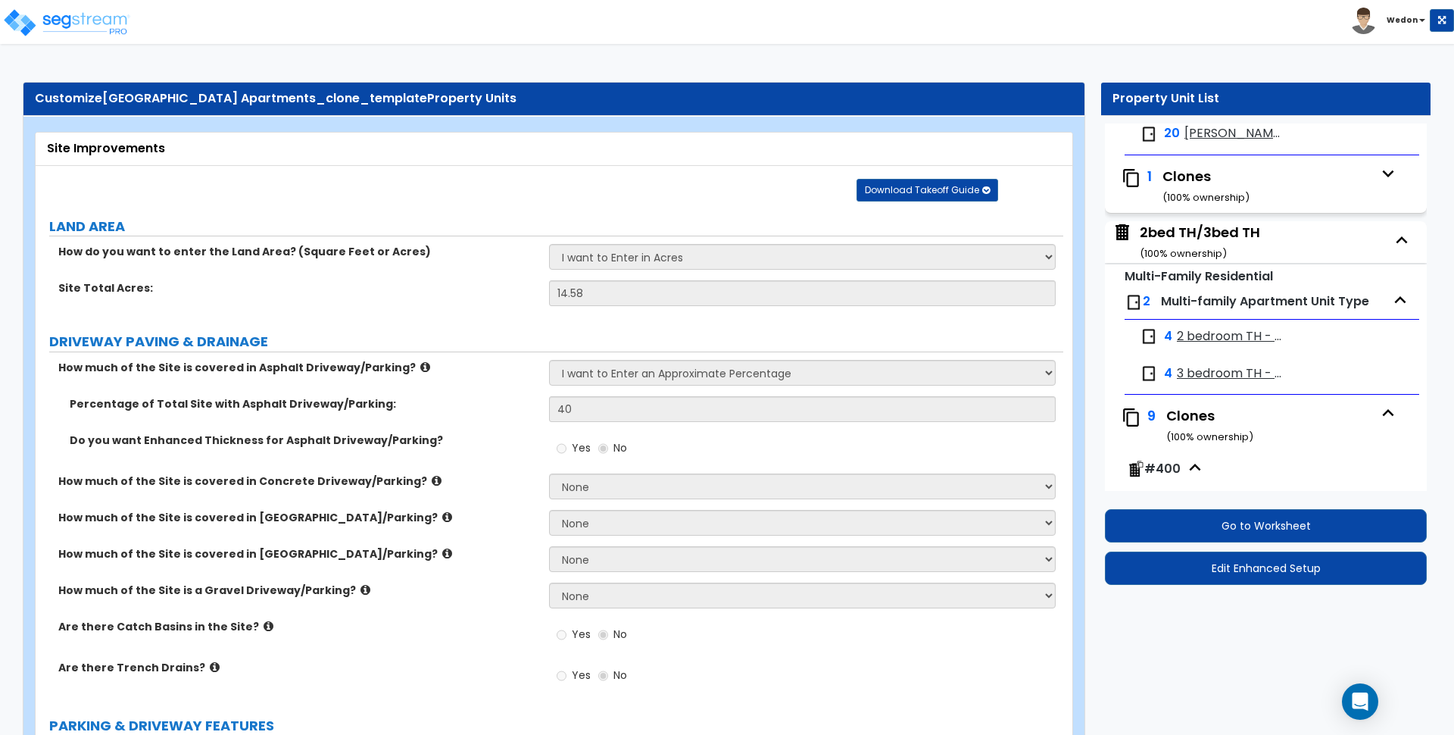
scroll to position [189, 0]
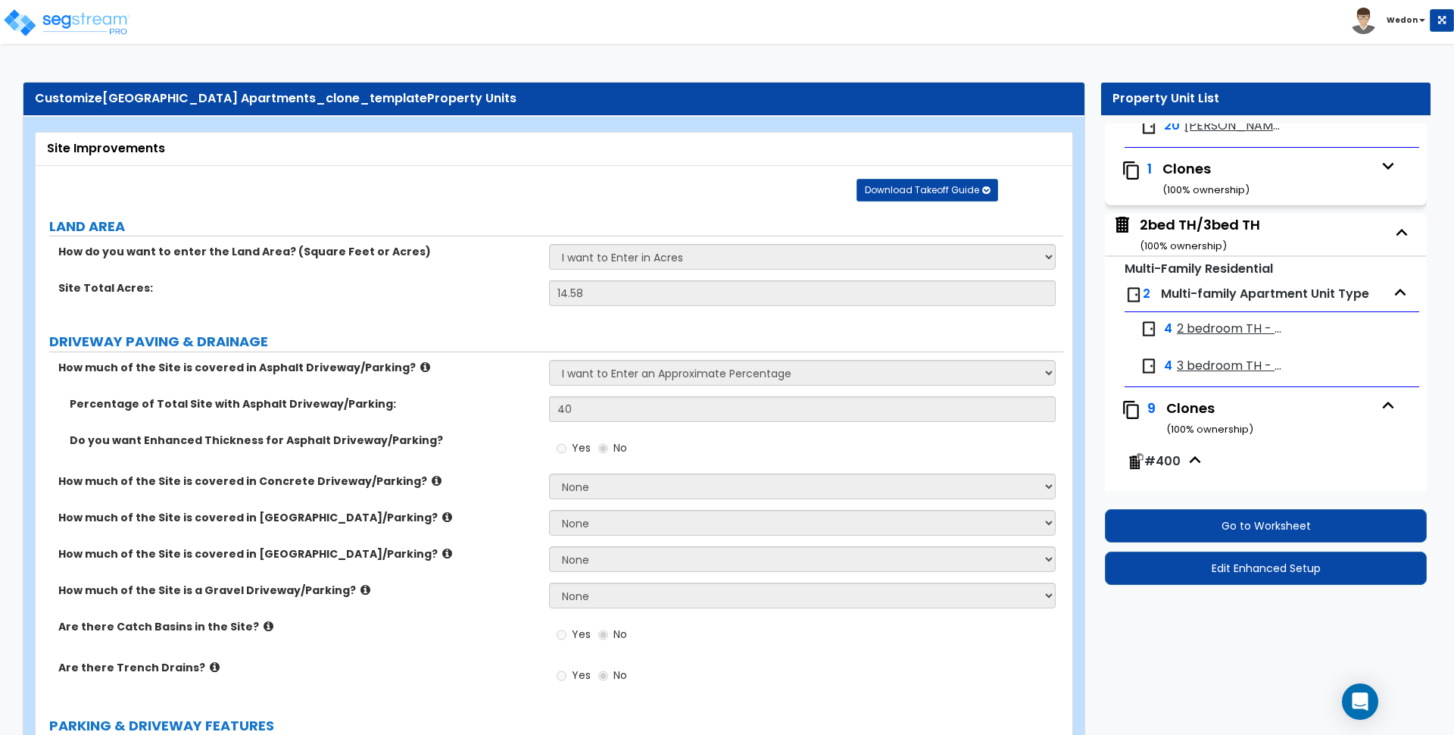
click at [1383, 406] on icon "button" at bounding box center [1388, 404] width 11 height 7
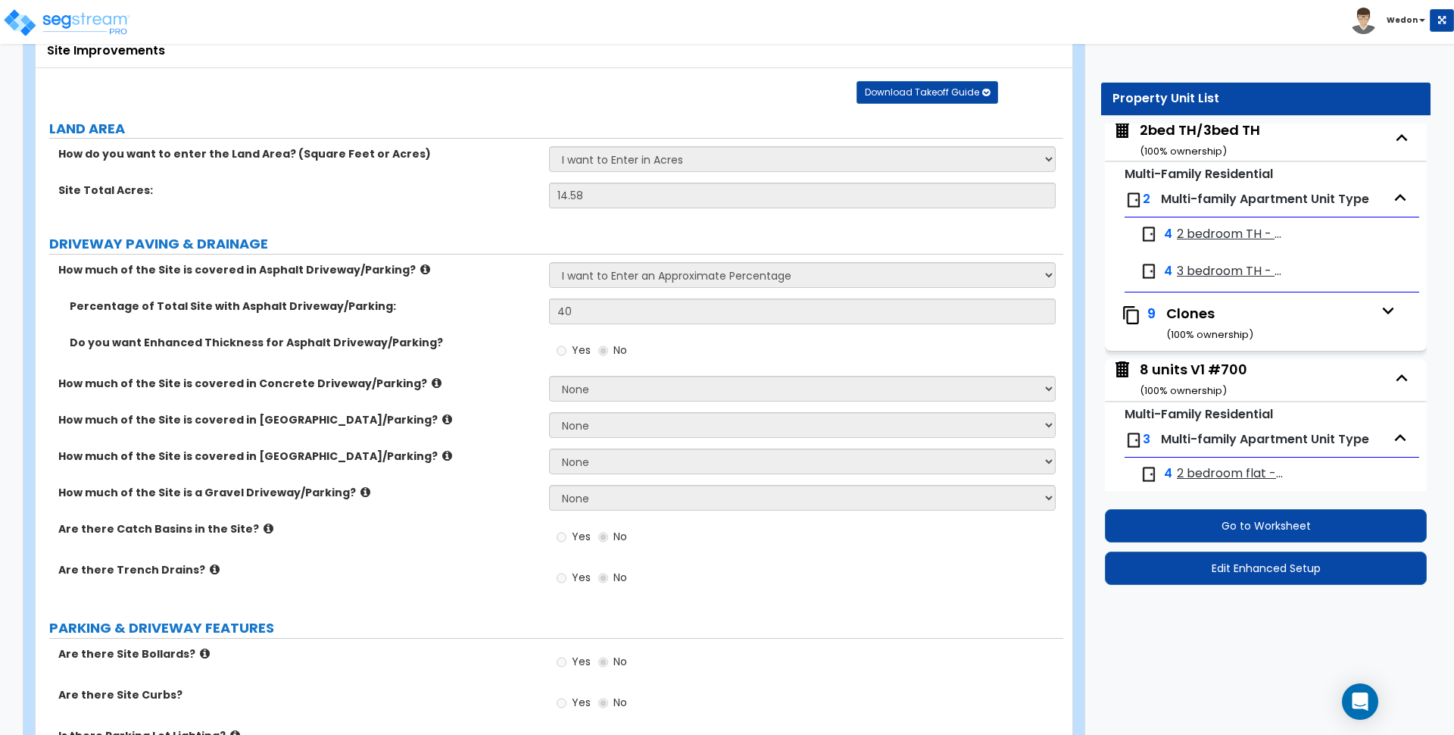
scroll to position [663, 0]
